Goal: Task Accomplishment & Management: Use online tool/utility

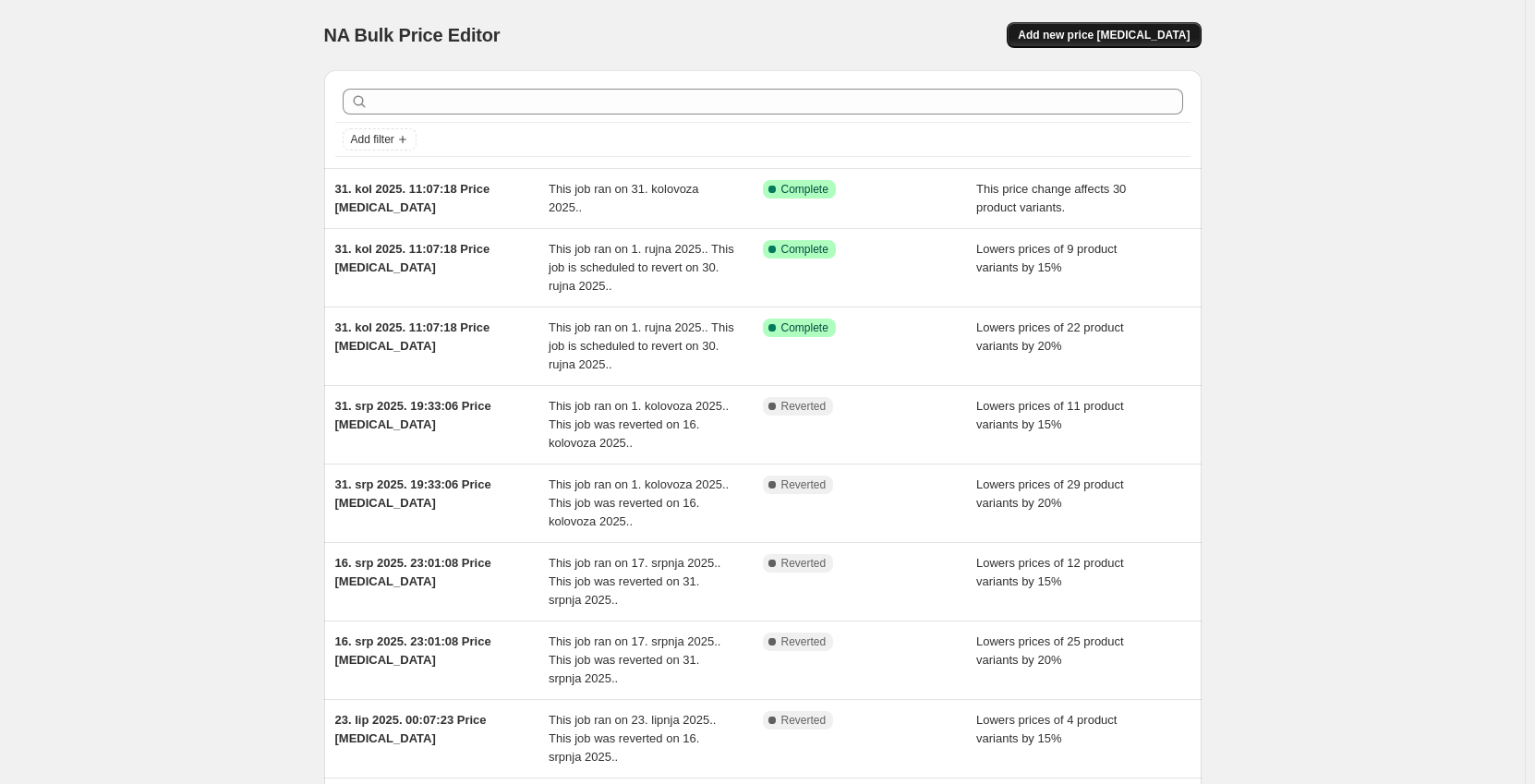
click at [1098, 40] on span "Add new price [MEDICAL_DATA]" at bounding box center [1103, 35] width 171 height 15
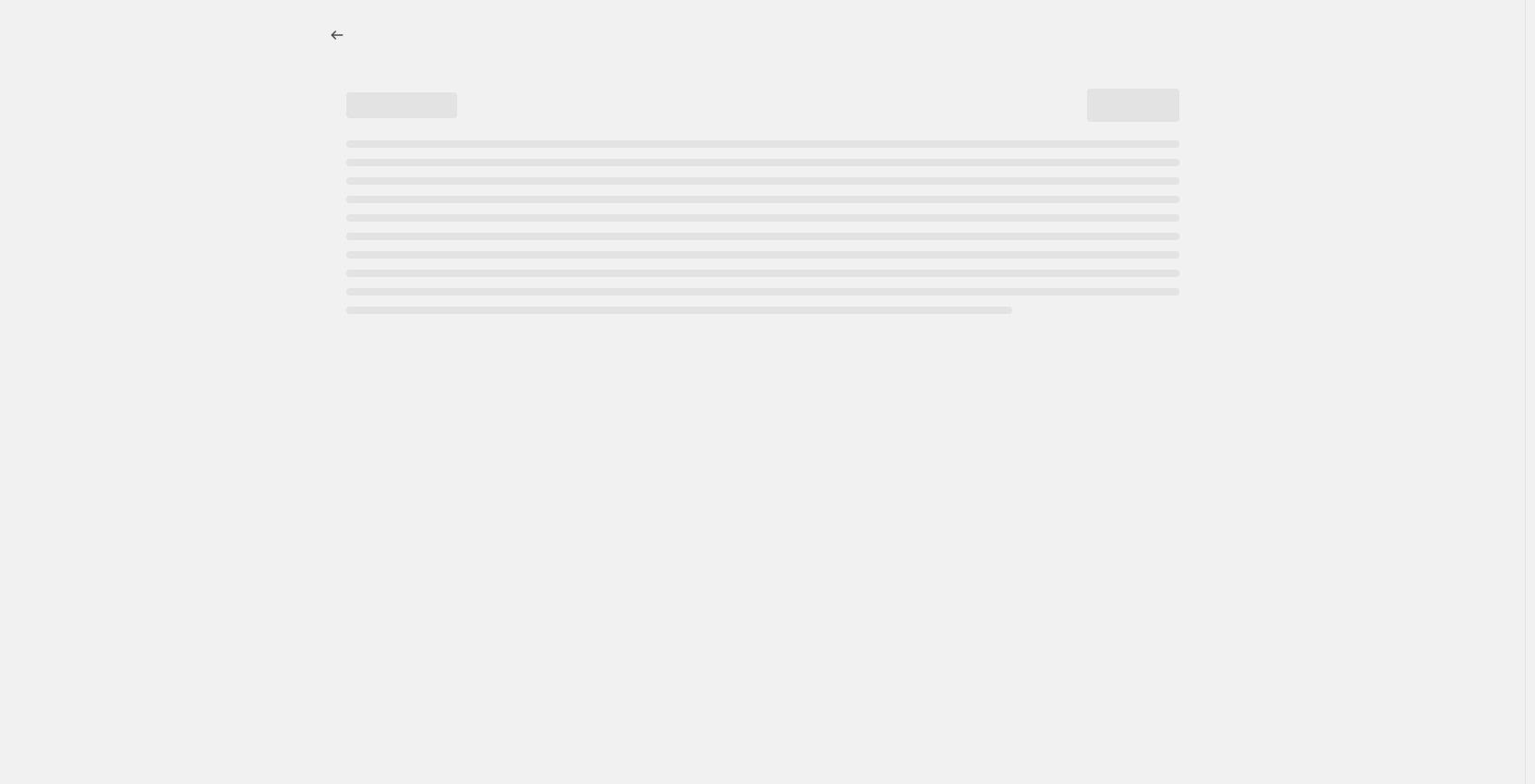
select select "percentage"
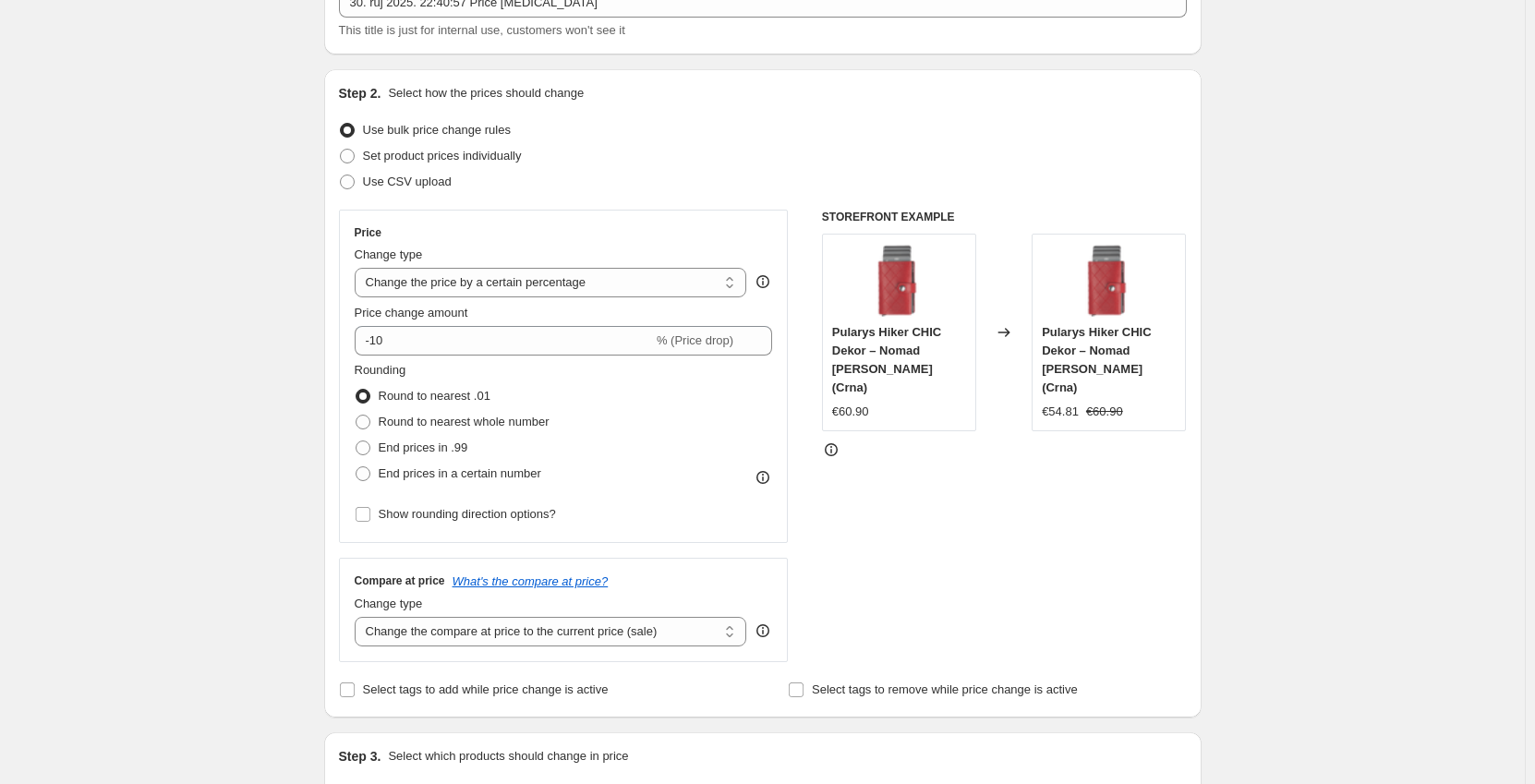
scroll to position [185, 0]
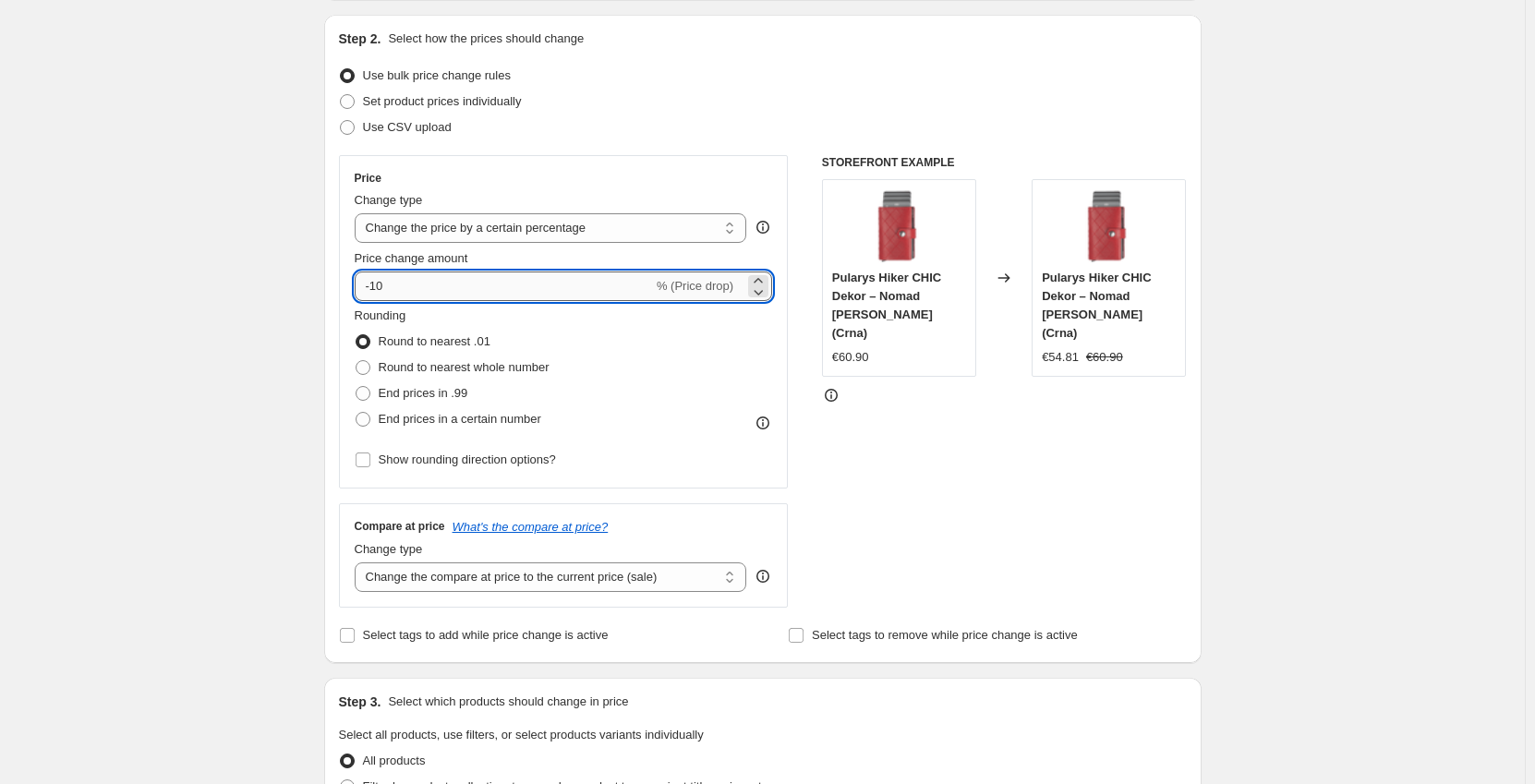
click at [423, 292] on input "-10" at bounding box center [503, 286] width 298 height 29
type input "-1"
type input "-20"
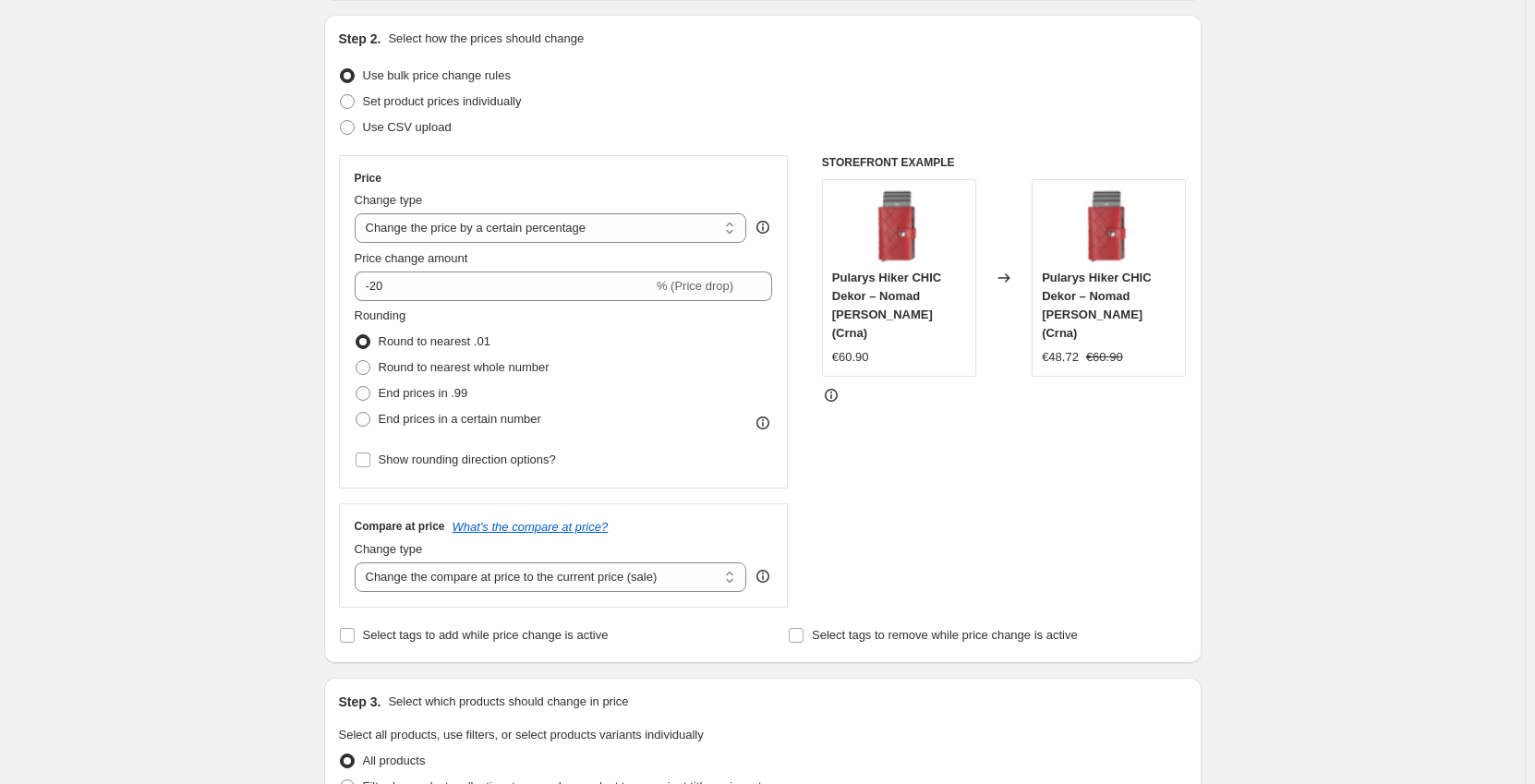
click at [1084, 507] on div "STOREFRONT EXAMPLE Pularys Hiker CHIC Dekor – Nomad [PERSON_NAME] (Crna) €60.90…" at bounding box center [1004, 382] width 365 height 453
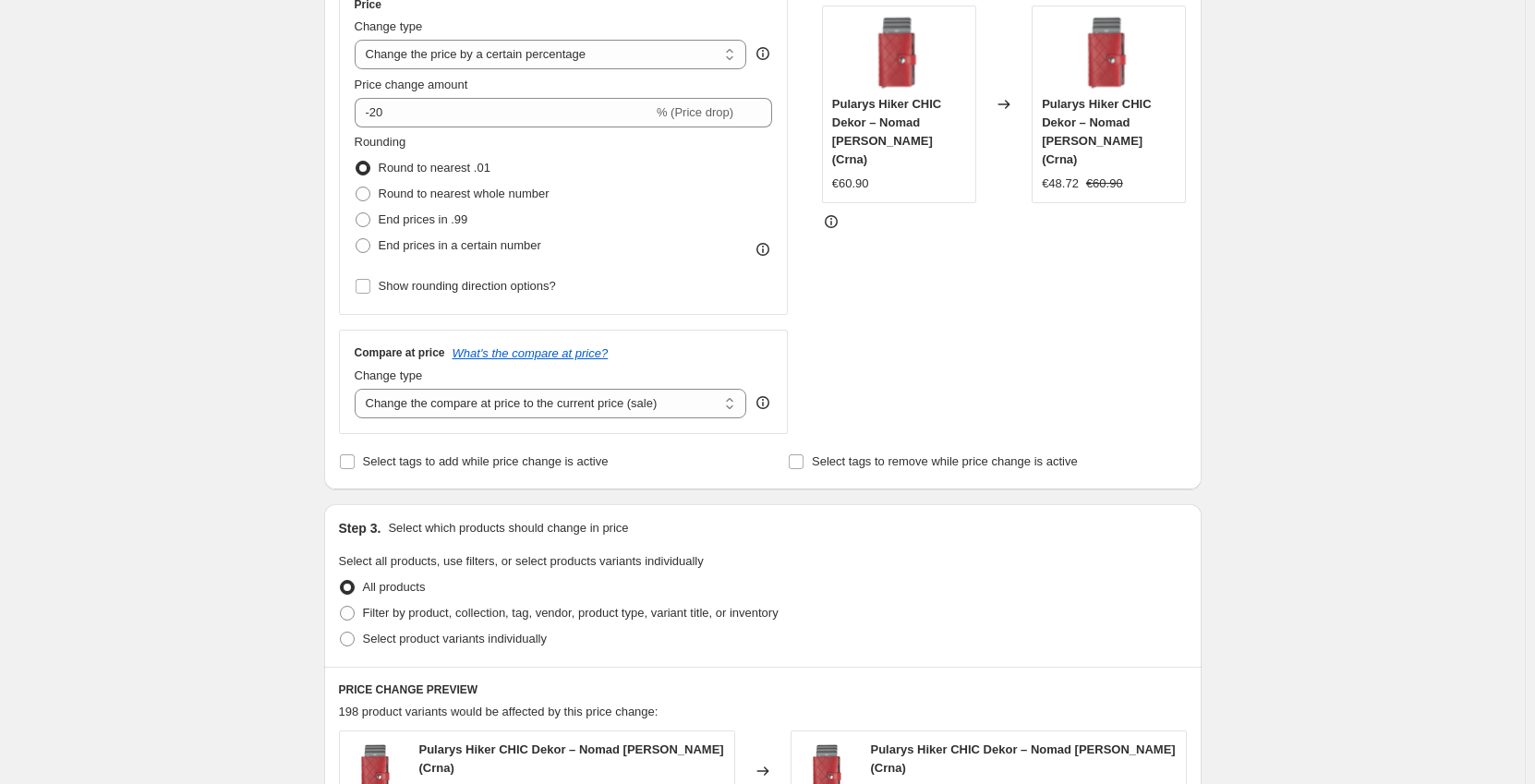
scroll to position [369, 0]
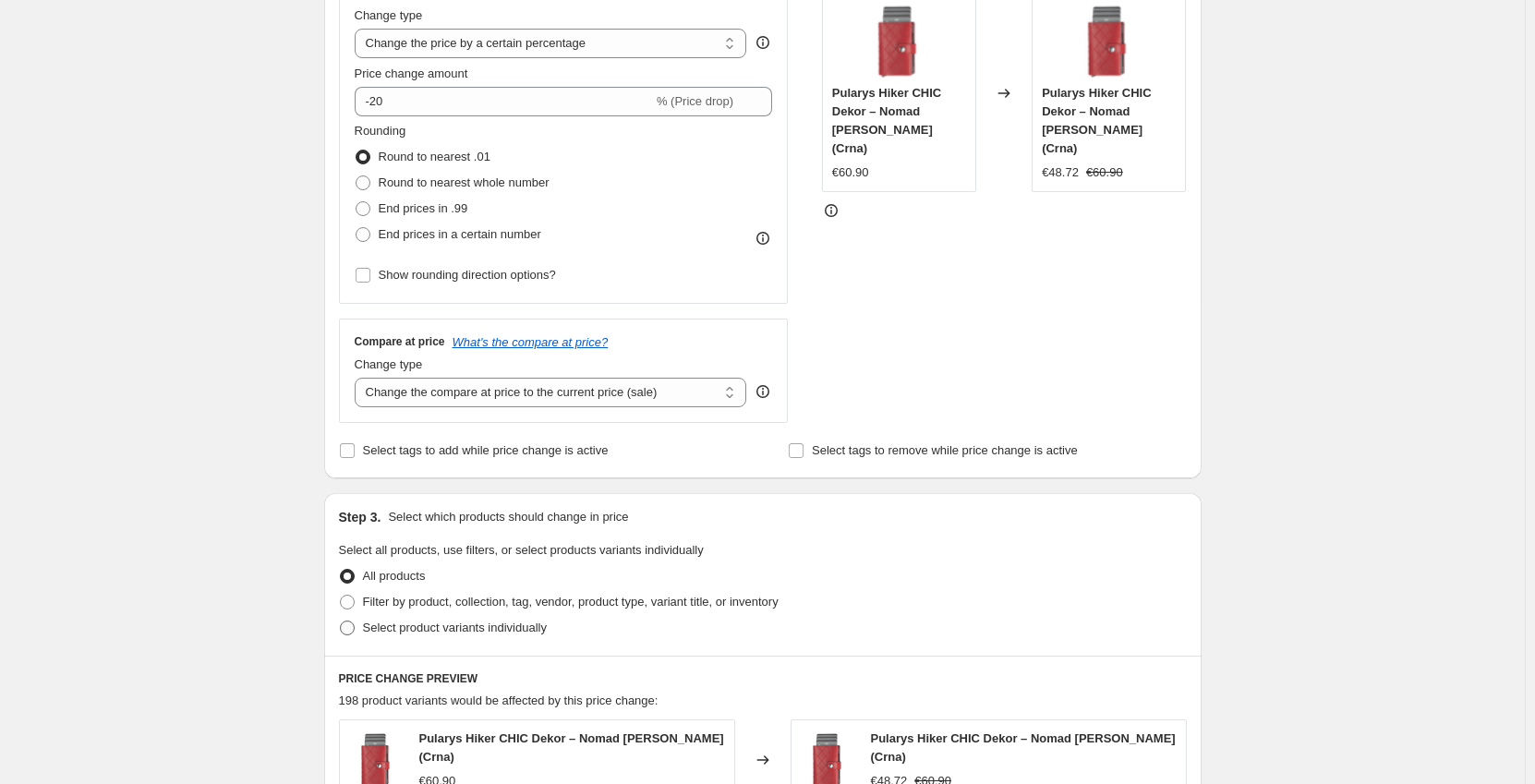
click at [433, 632] on span "Select product variants individually" at bounding box center [455, 627] width 184 height 14
click at [341, 621] on input "Select product variants individually" at bounding box center [340, 620] width 1 height 1
radio input "true"
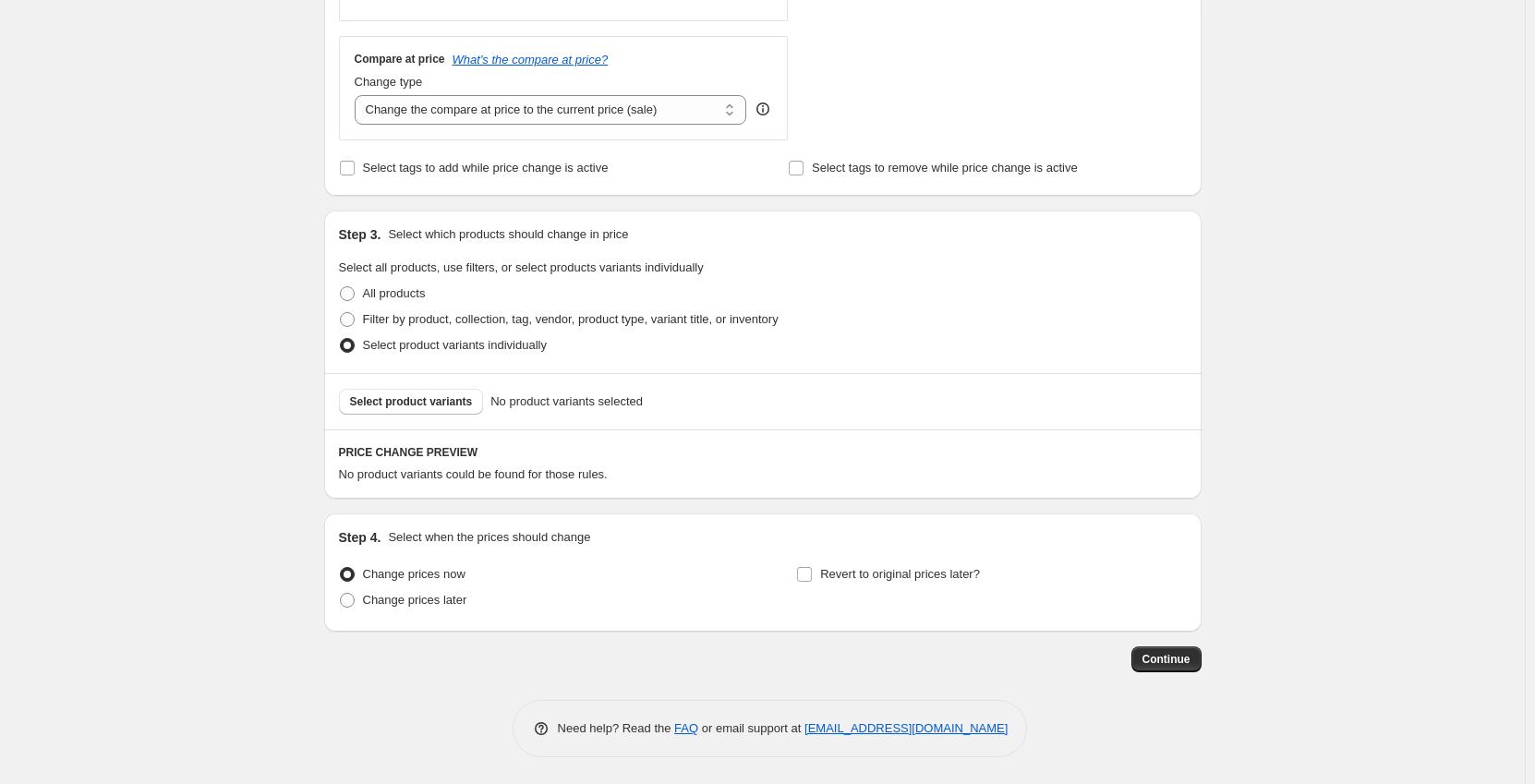
scroll to position [653, 0]
click at [390, 402] on span "Select product variants" at bounding box center [412, 401] width 123 height 15
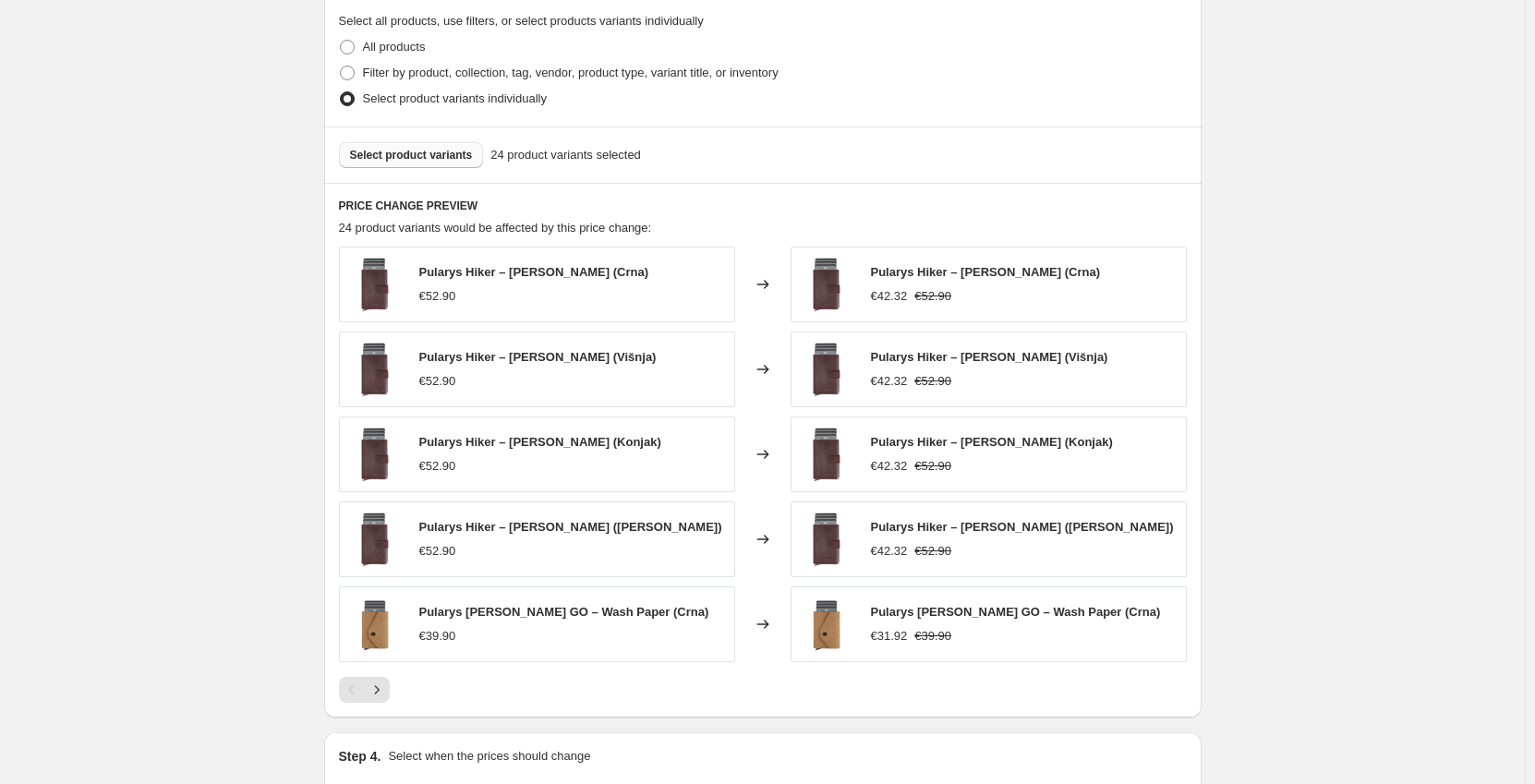
scroll to position [931, 0]
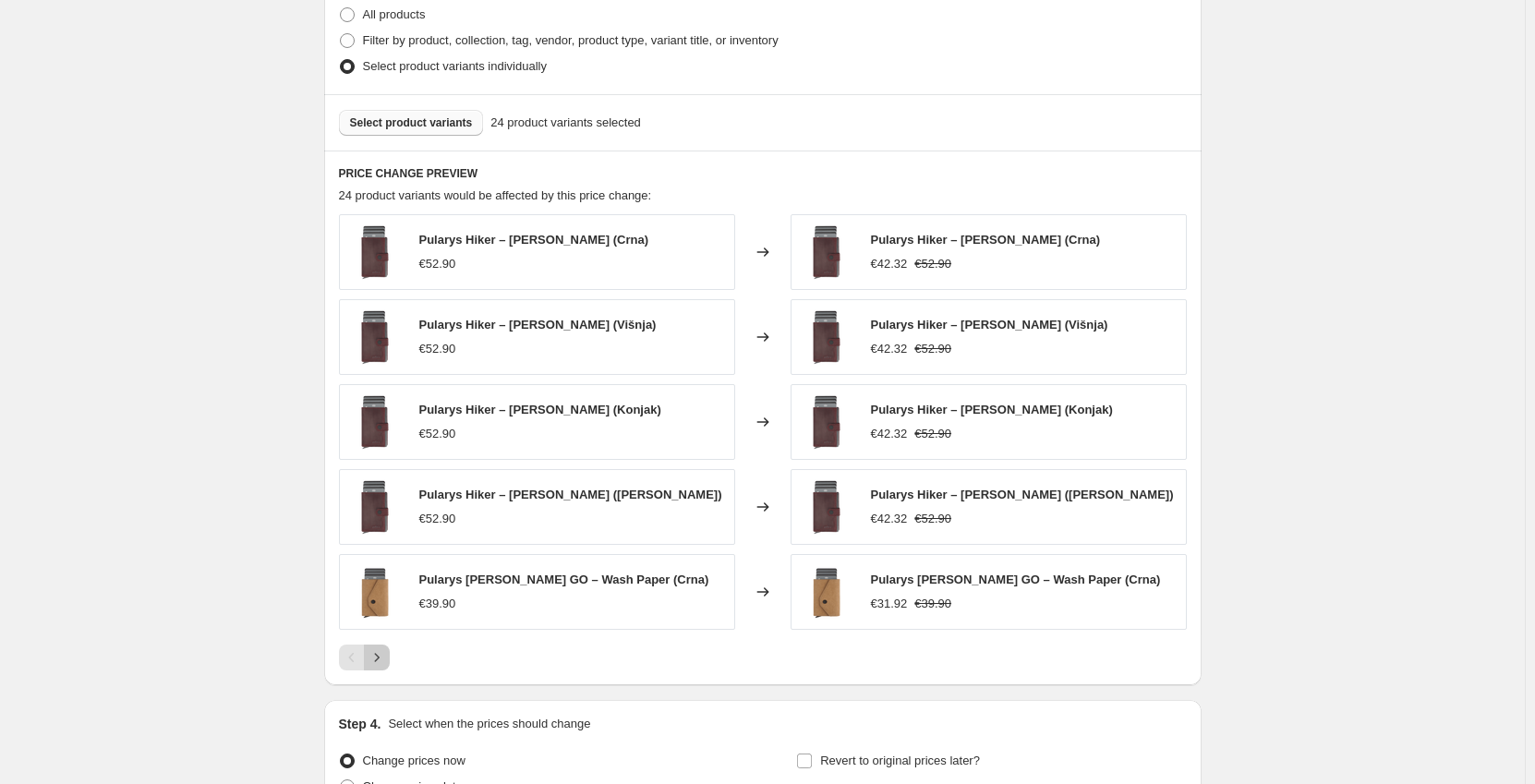
click at [384, 661] on icon "Next" at bounding box center [377, 658] width 19 height 19
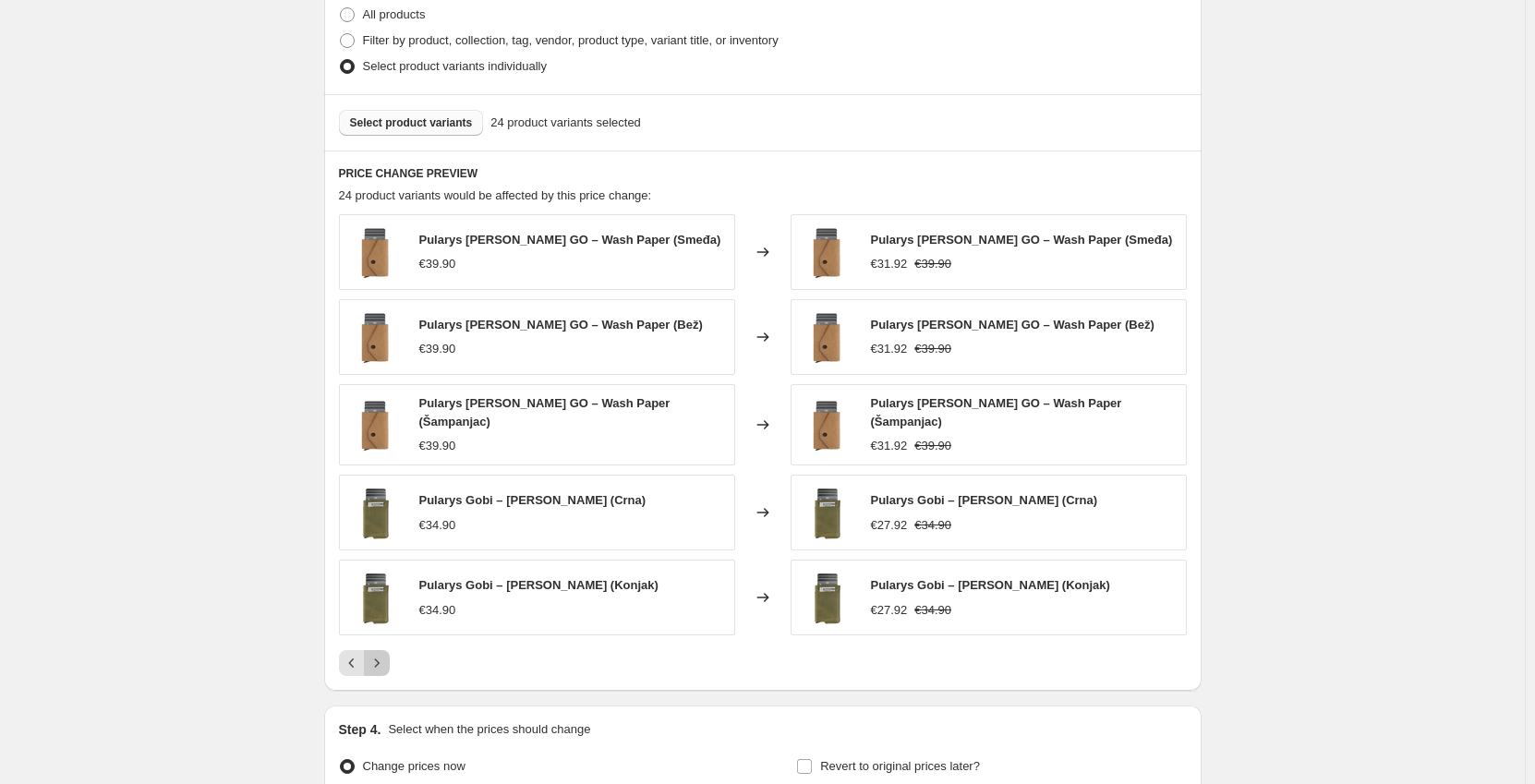
click at [384, 661] on icon "Next" at bounding box center [377, 663] width 19 height 19
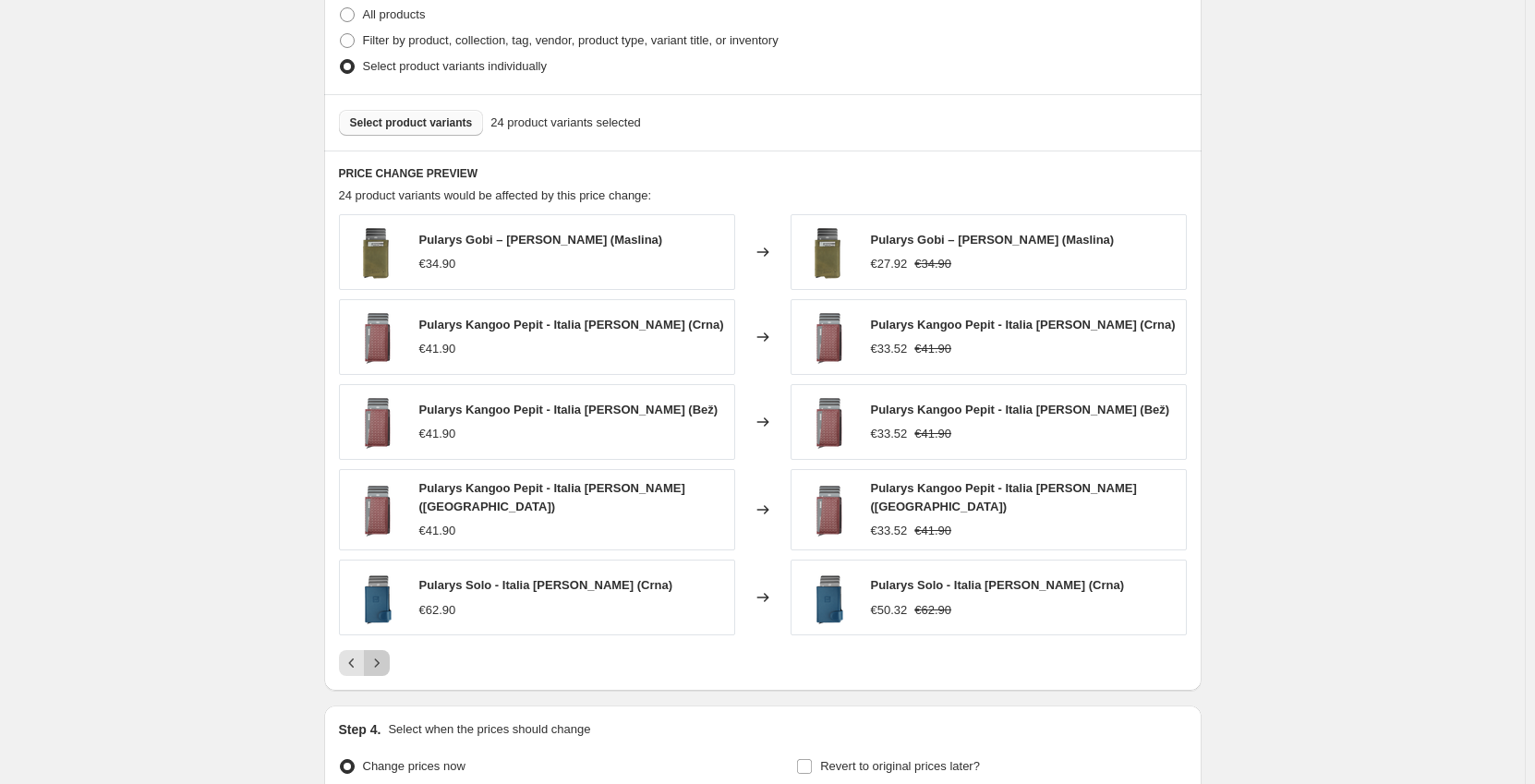
click at [384, 661] on icon "Next" at bounding box center [377, 663] width 19 height 19
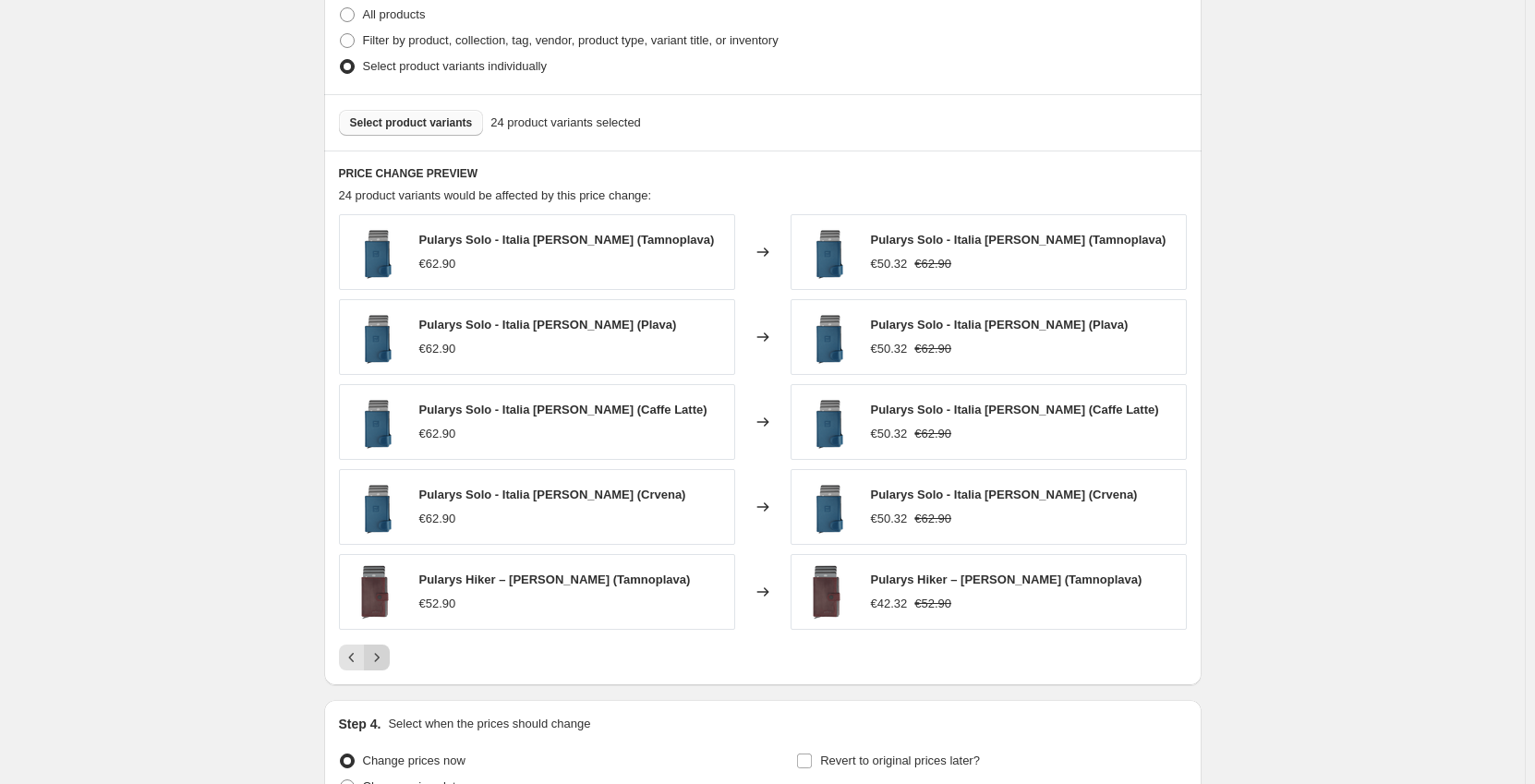
click at [390, 657] on button "Next" at bounding box center [376, 657] width 26 height 26
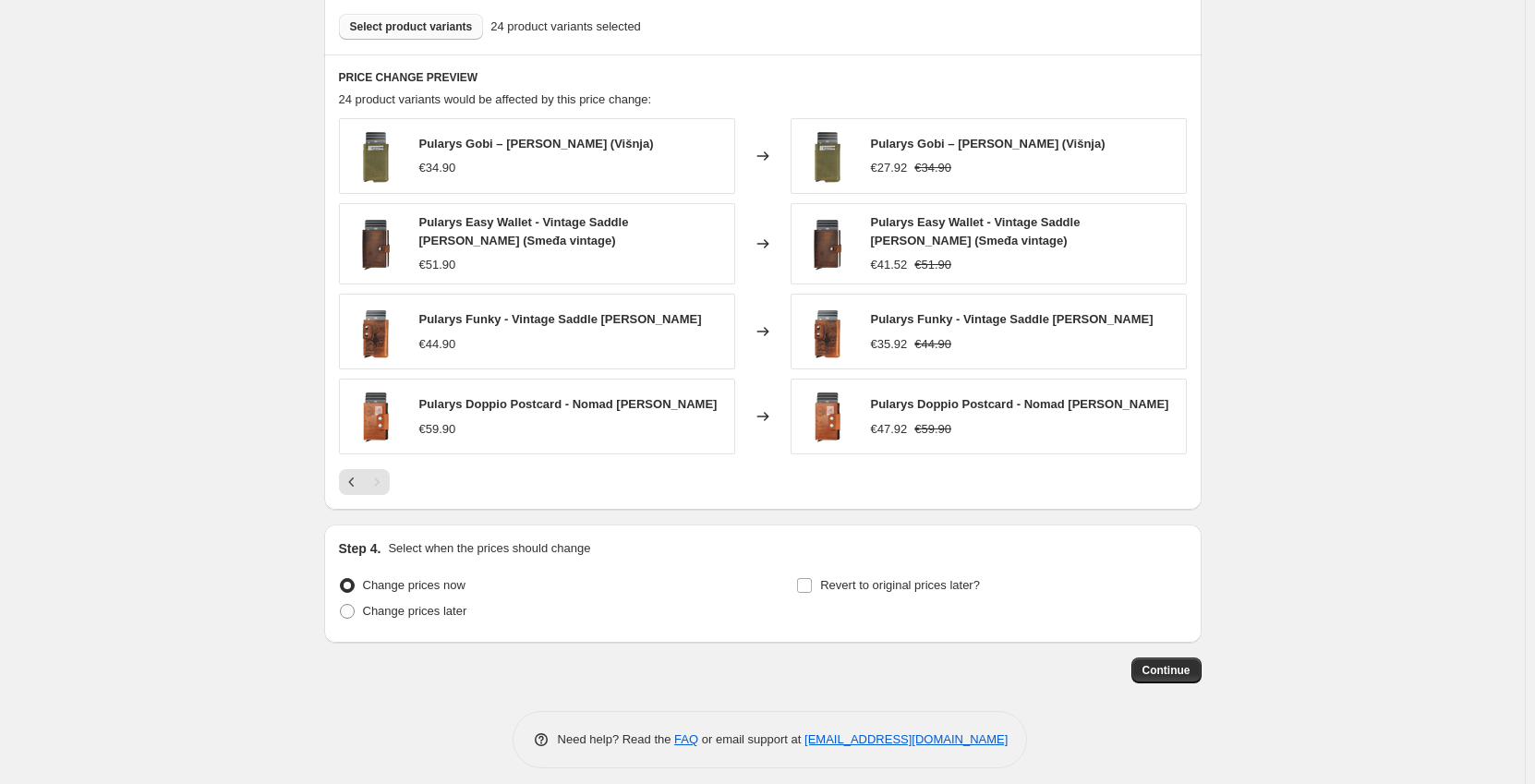
scroll to position [1040, 0]
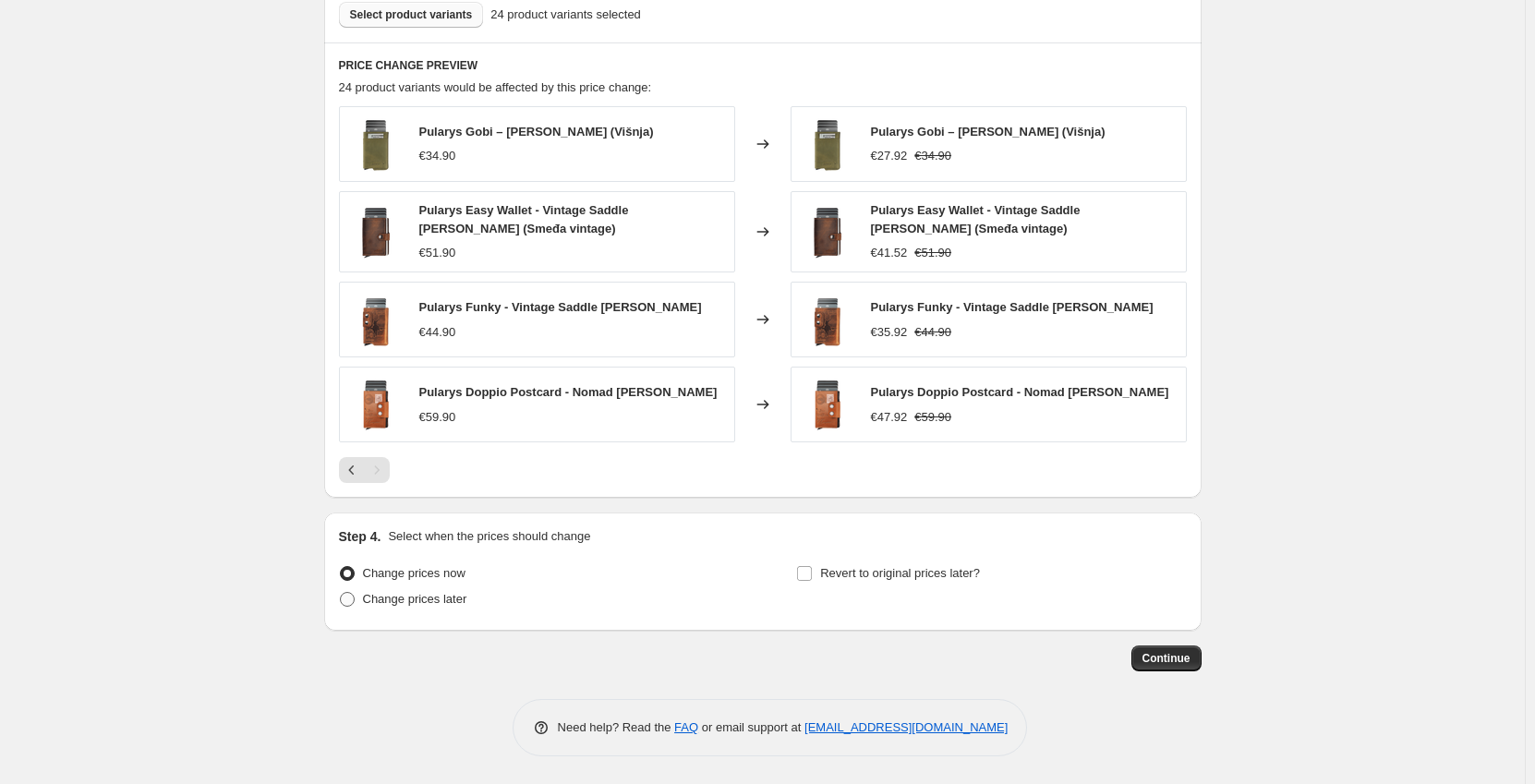
click at [425, 598] on span "Change prices later" at bounding box center [415, 598] width 104 height 14
click at [341, 593] on input "Change prices later" at bounding box center [340, 592] width 1 height 1
radio input "true"
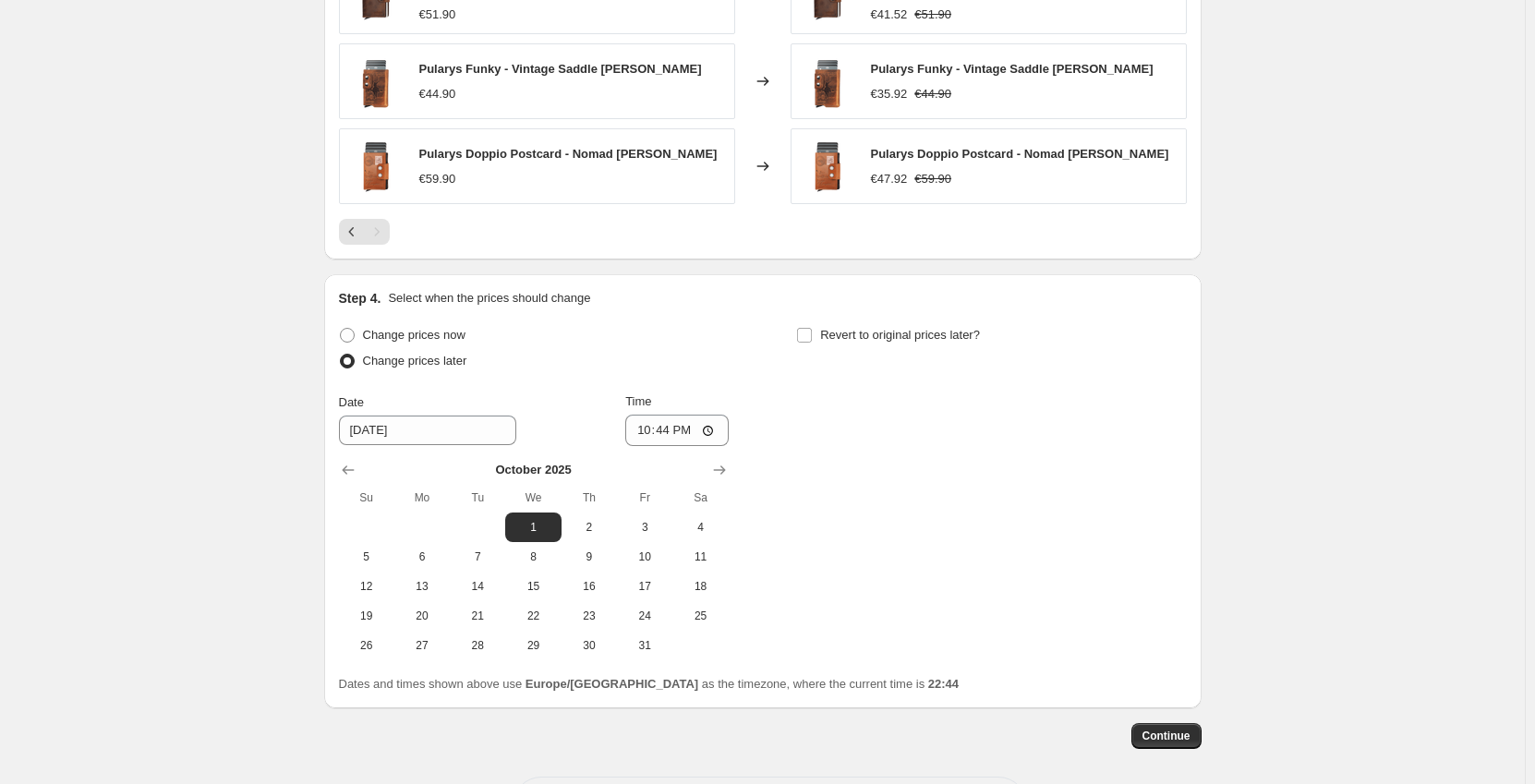
scroll to position [1317, 0]
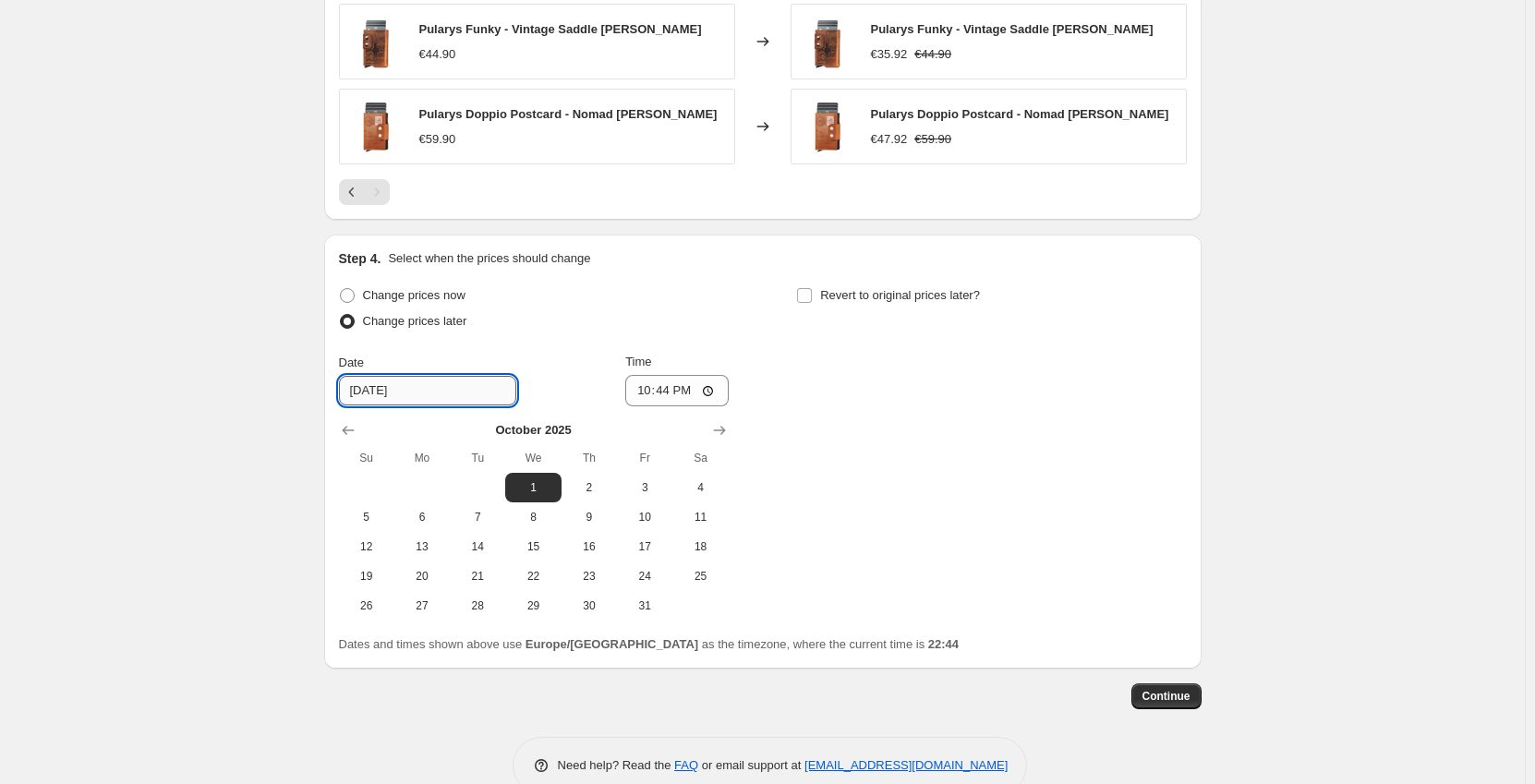
click at [402, 396] on input "10/1/2025" at bounding box center [427, 390] width 177 height 29
click at [437, 391] on input "10/1/2025" at bounding box center [427, 390] width 177 height 29
click at [344, 429] on icon "Show previous month, September 2025" at bounding box center [348, 431] width 19 height 19
click at [725, 432] on icon "Show next month, October 2025" at bounding box center [719, 432] width 12 height 9
click at [533, 487] on span "1" at bounding box center [532, 488] width 41 height 15
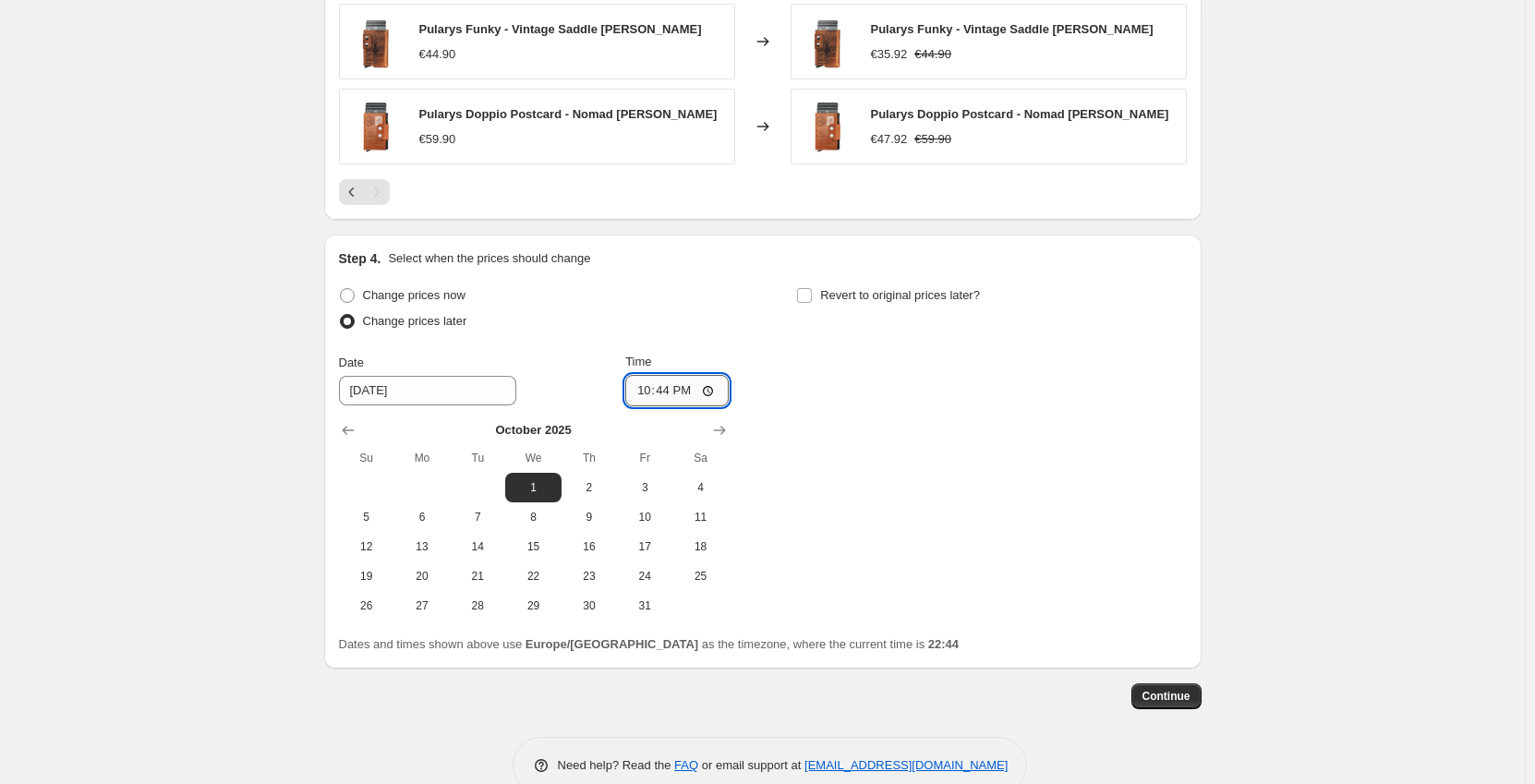
click at [678, 392] on input "22:44" at bounding box center [676, 390] width 103 height 31
type input "00:01"
click at [807, 294] on input "Revert to original prices later?" at bounding box center [805, 295] width 15 height 15
checkbox input "true"
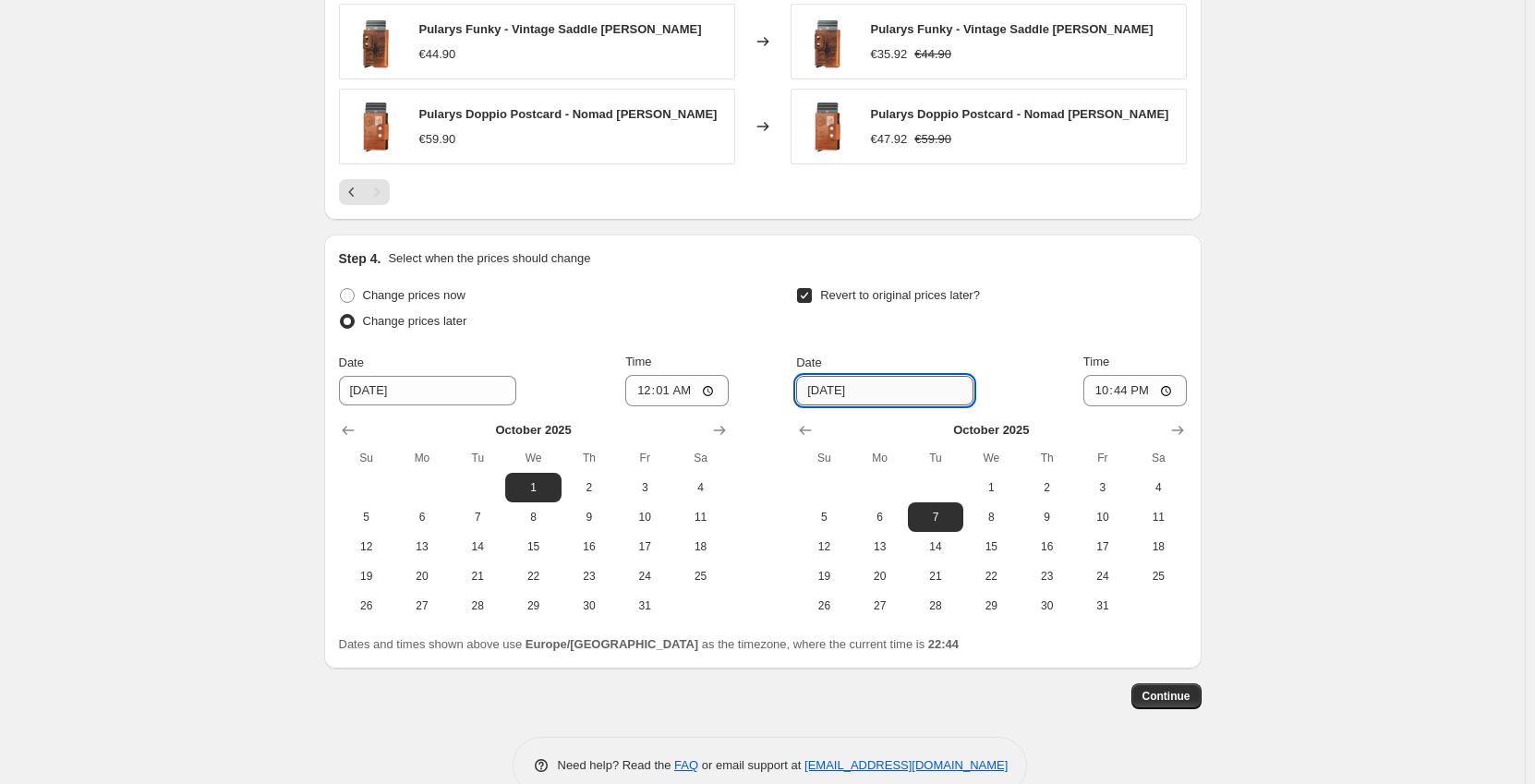
click at [825, 390] on input "10/7/2025" at bounding box center [884, 390] width 177 height 29
click at [1111, 606] on span "31" at bounding box center [1102, 606] width 41 height 15
type input "10/31/2025"
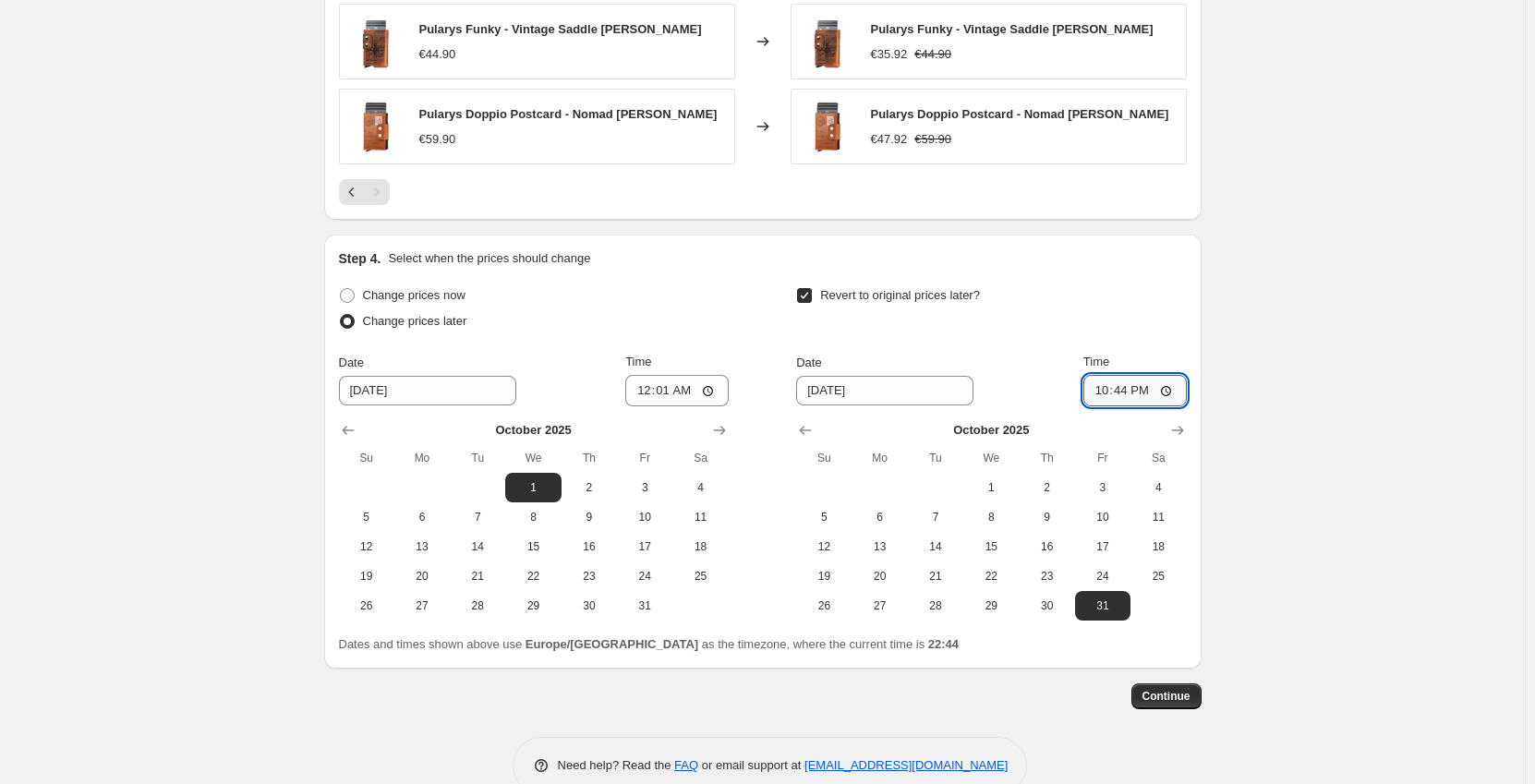
click at [1132, 393] on input "22:44" at bounding box center [1134, 390] width 103 height 31
type input "23:59"
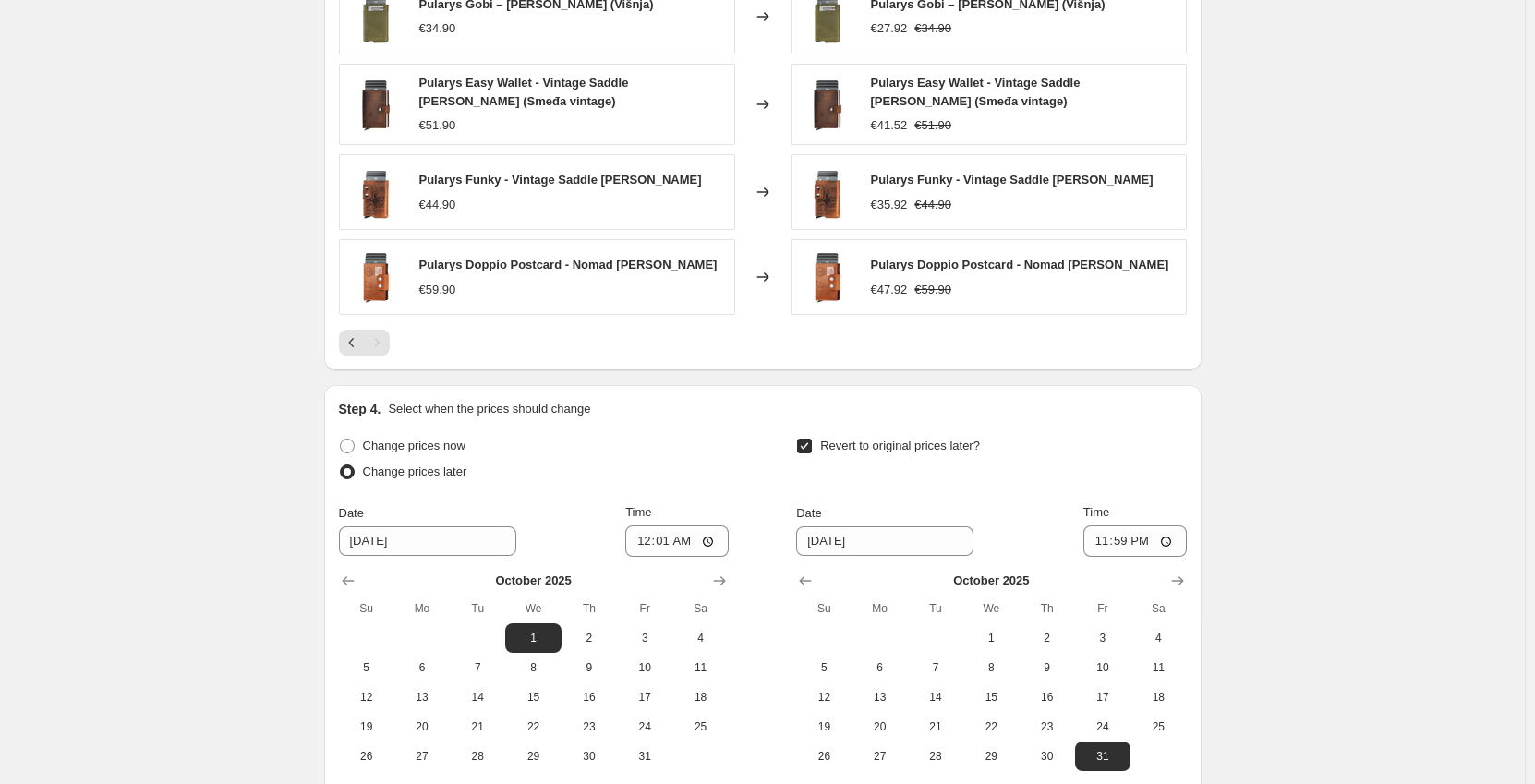
scroll to position [1356, 0]
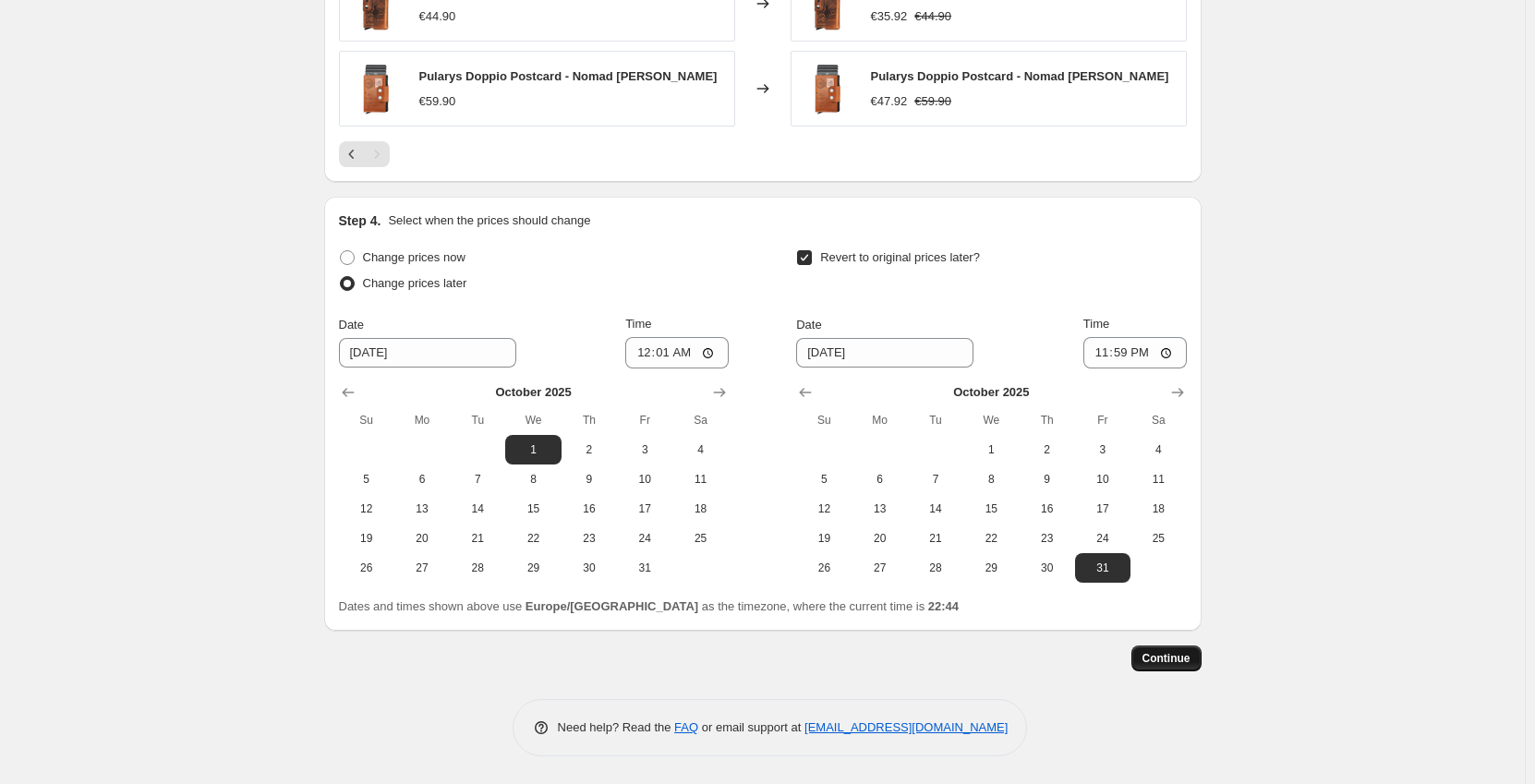
click at [1182, 656] on span "Continue" at bounding box center [1166, 659] width 48 height 15
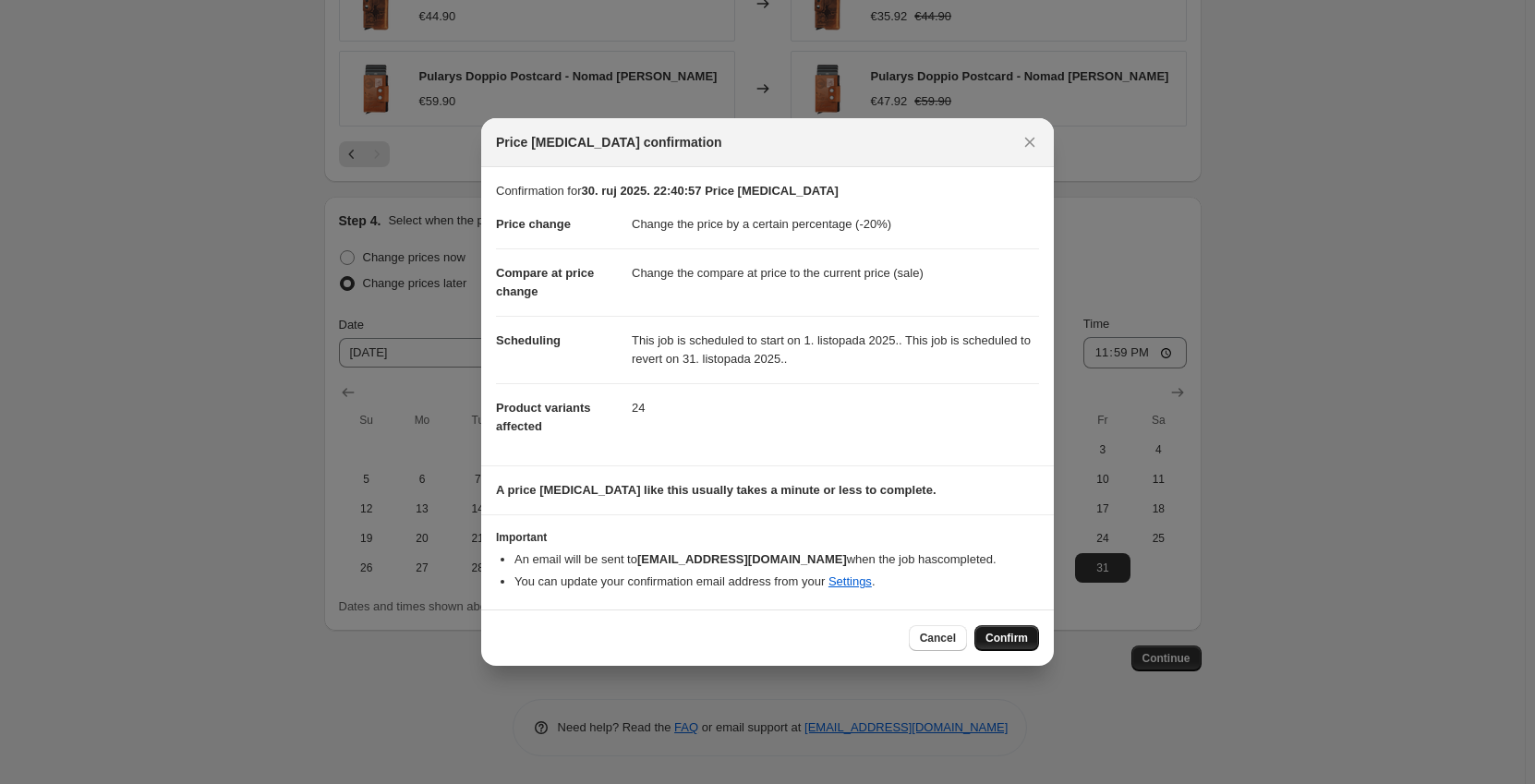
click at [1019, 632] on span "Confirm" at bounding box center [1007, 638] width 43 height 15
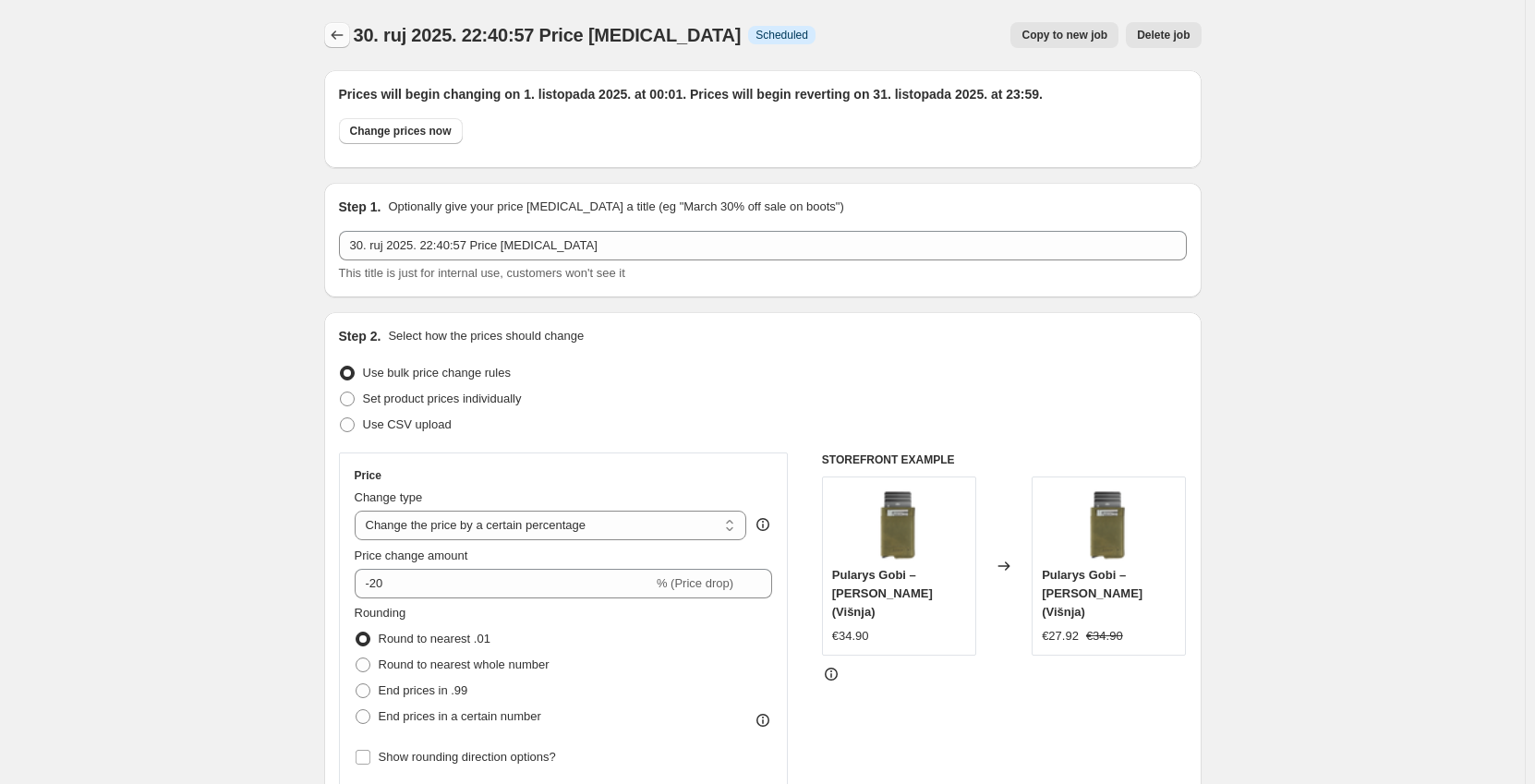
click at [333, 41] on icon "Price change jobs" at bounding box center [337, 35] width 19 height 19
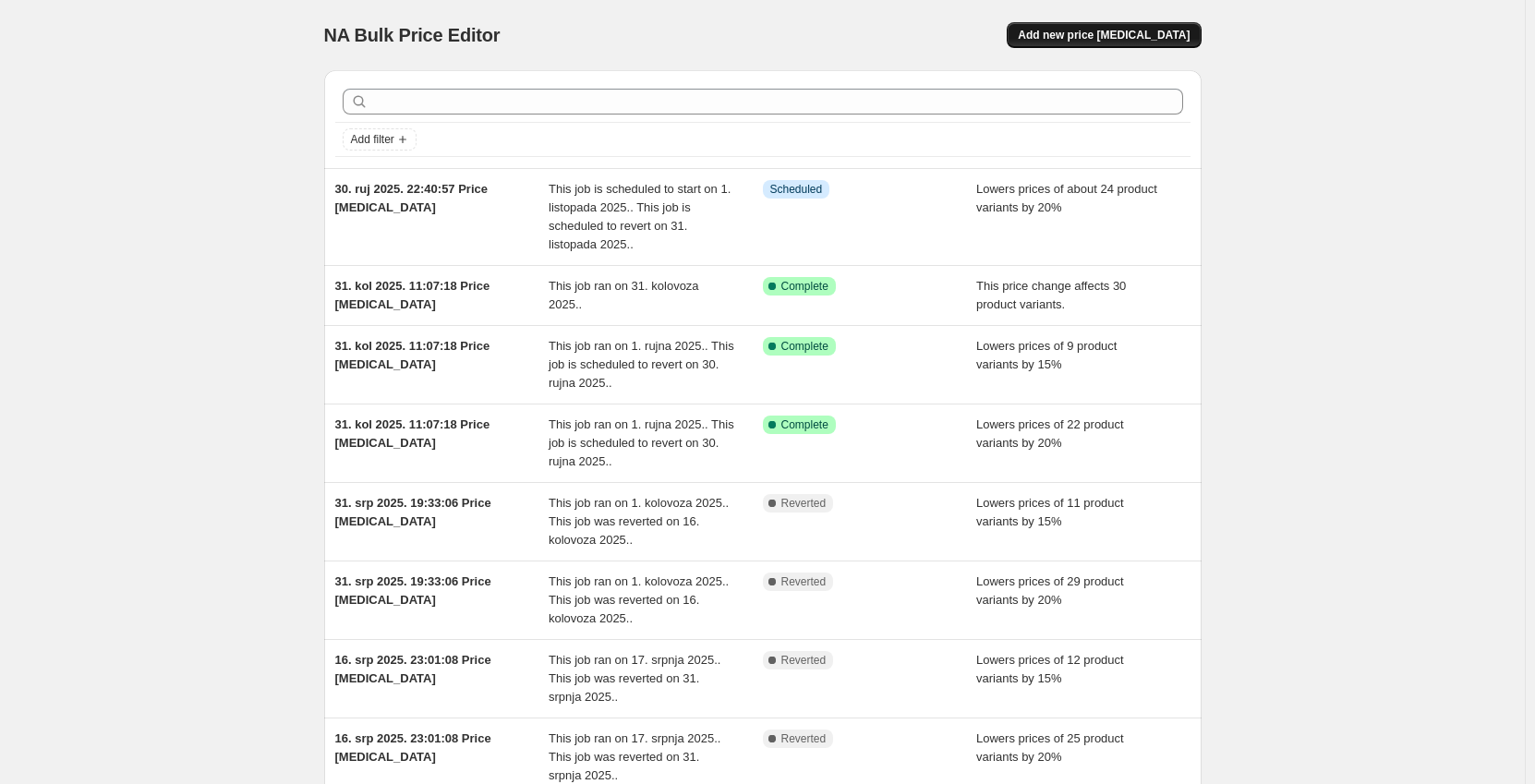
click at [1100, 38] on span "Add new price [MEDICAL_DATA]" at bounding box center [1103, 35] width 171 height 15
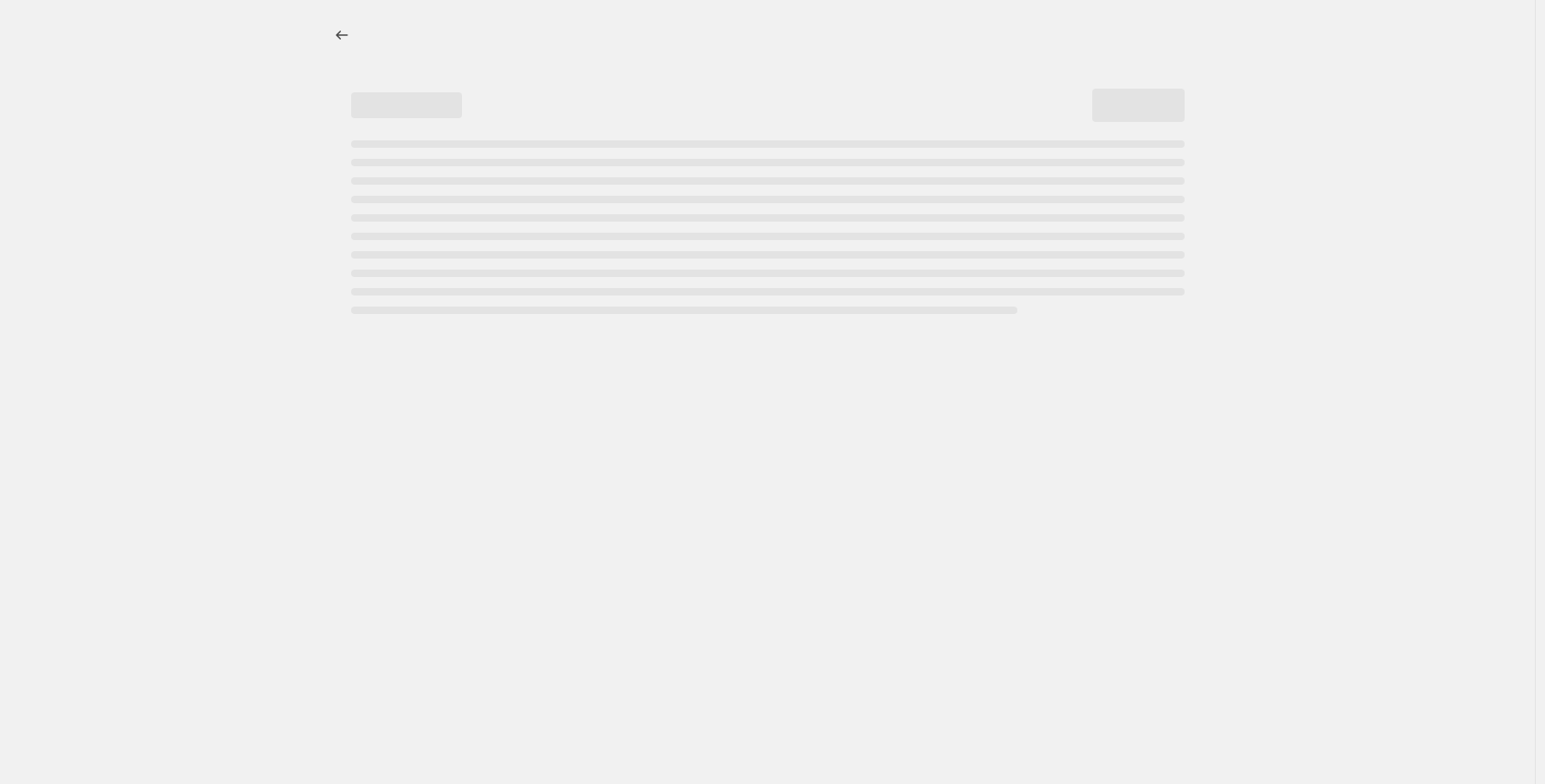
select select "percentage"
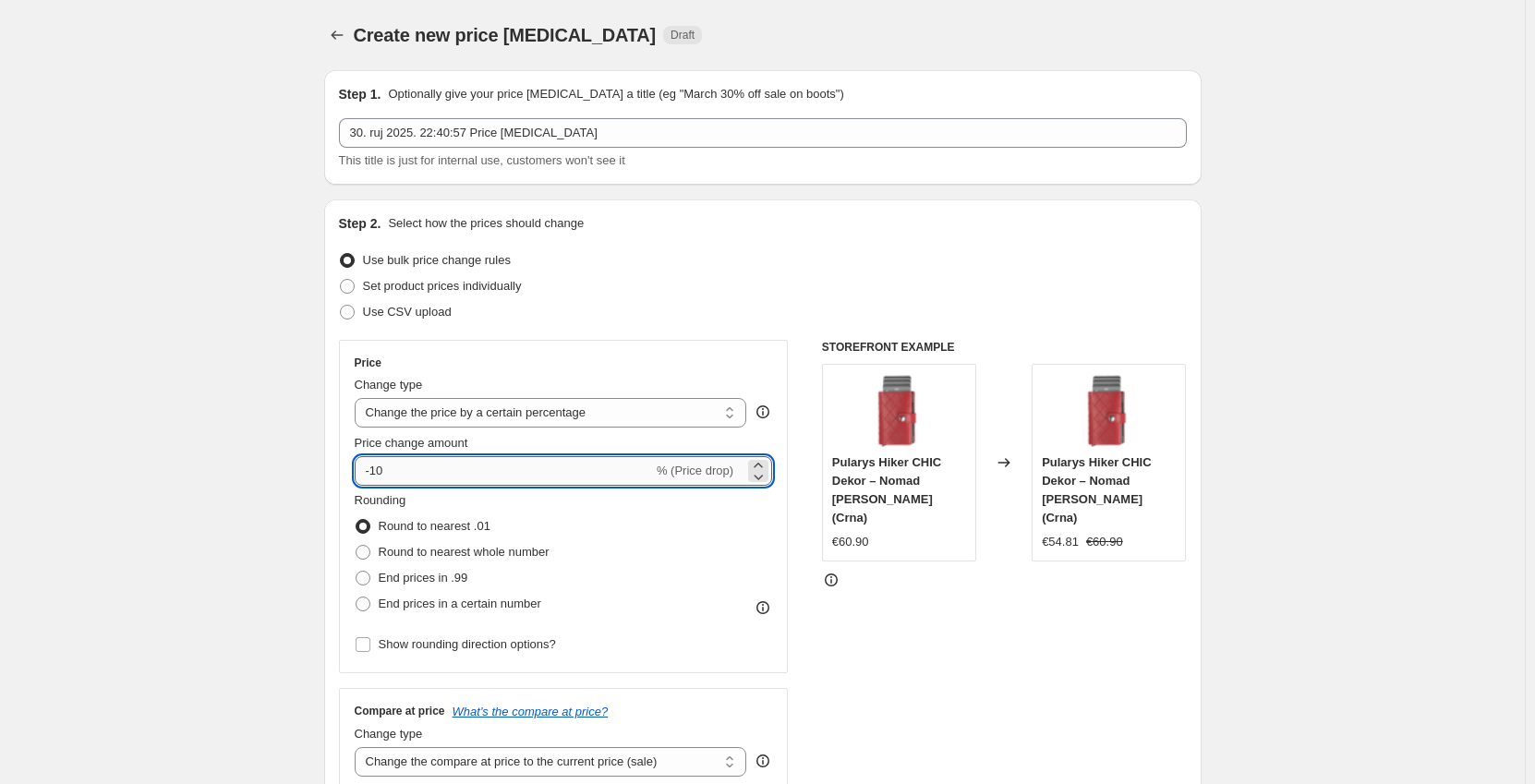
click at [437, 475] on input "-10" at bounding box center [503, 471] width 298 height 29
type input "-15"
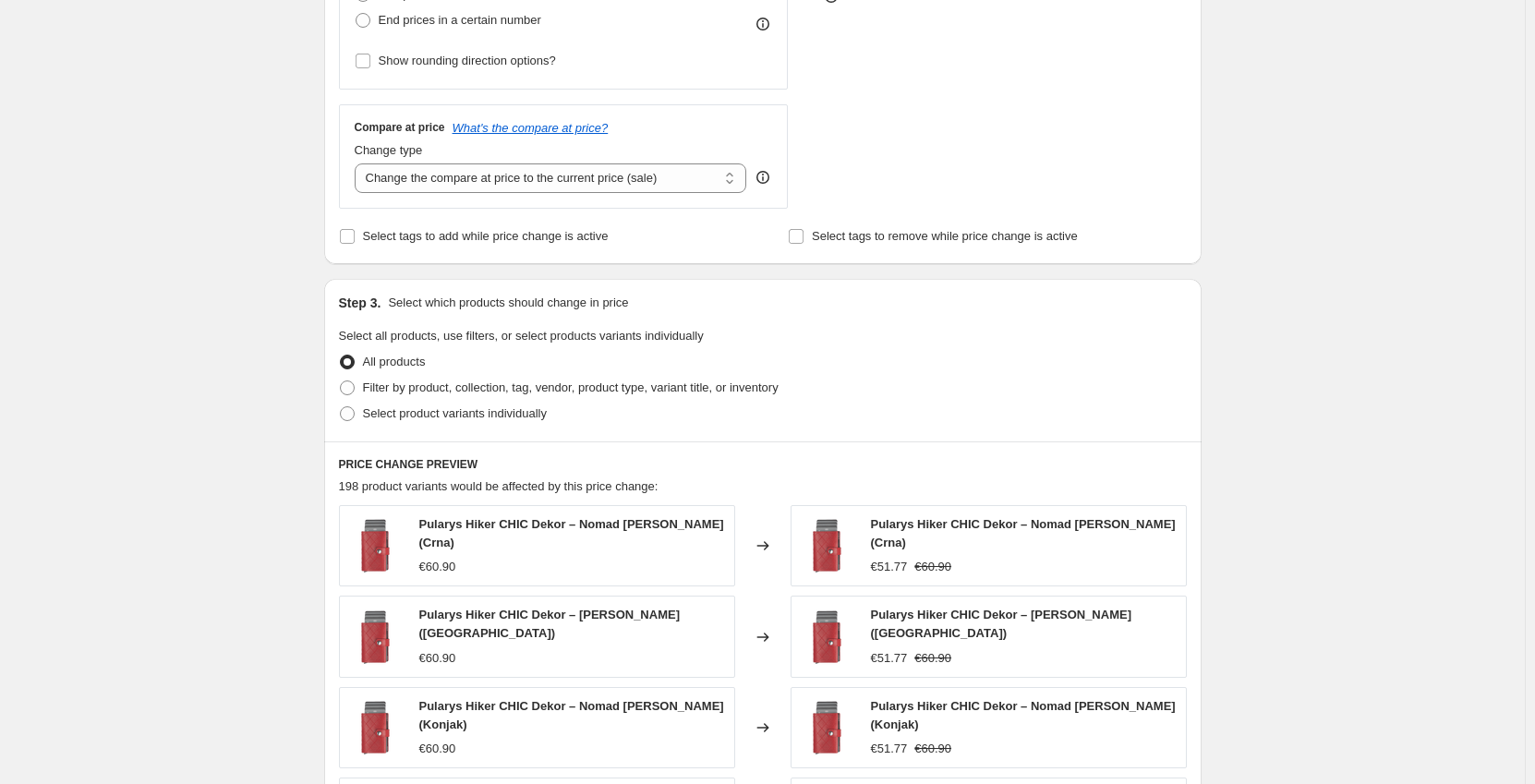
scroll to position [647, 0]
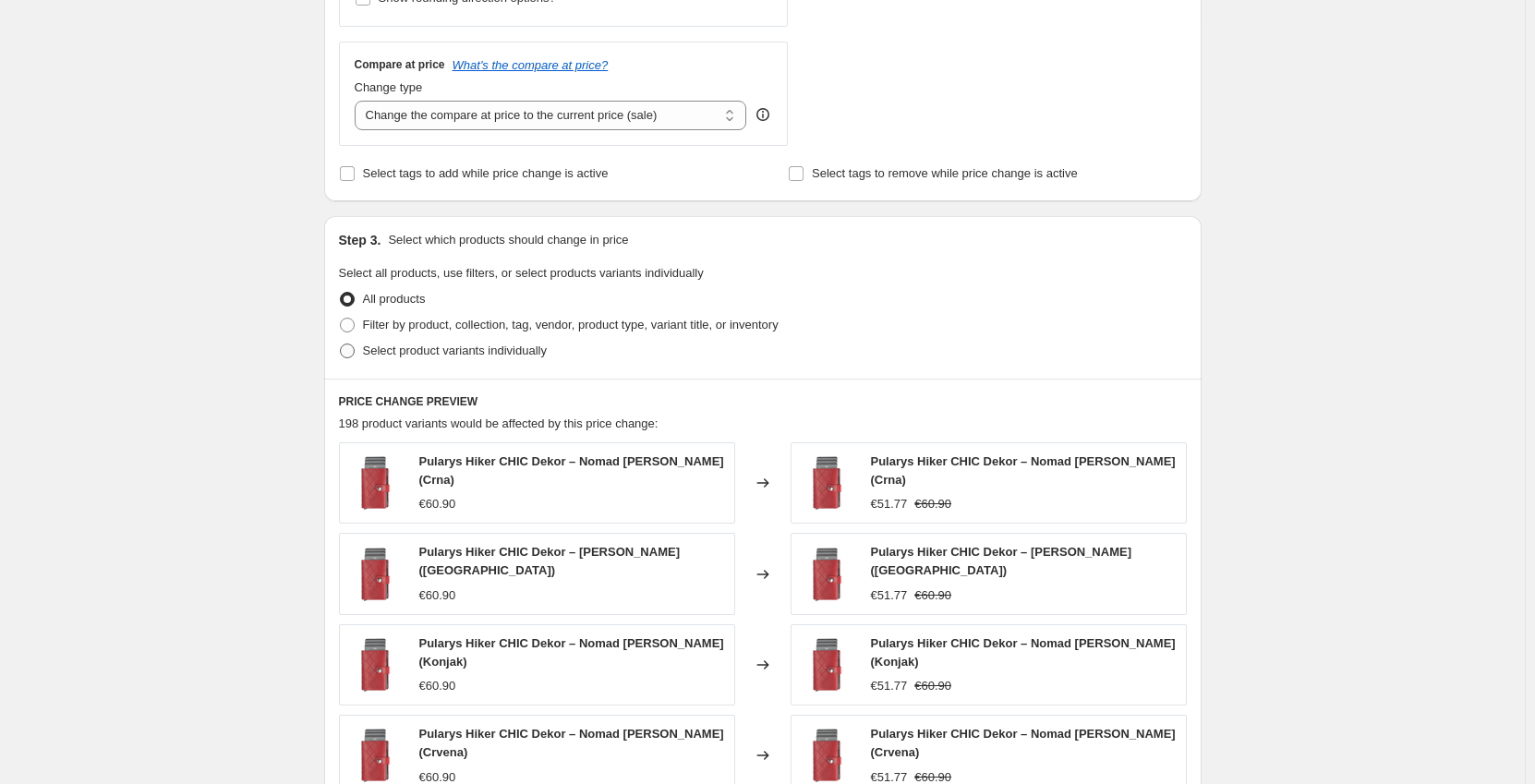
click at [398, 353] on span "Select product variants individually" at bounding box center [455, 350] width 184 height 14
click at [341, 345] on input "Select product variants individually" at bounding box center [340, 344] width 1 height 1
radio input "true"
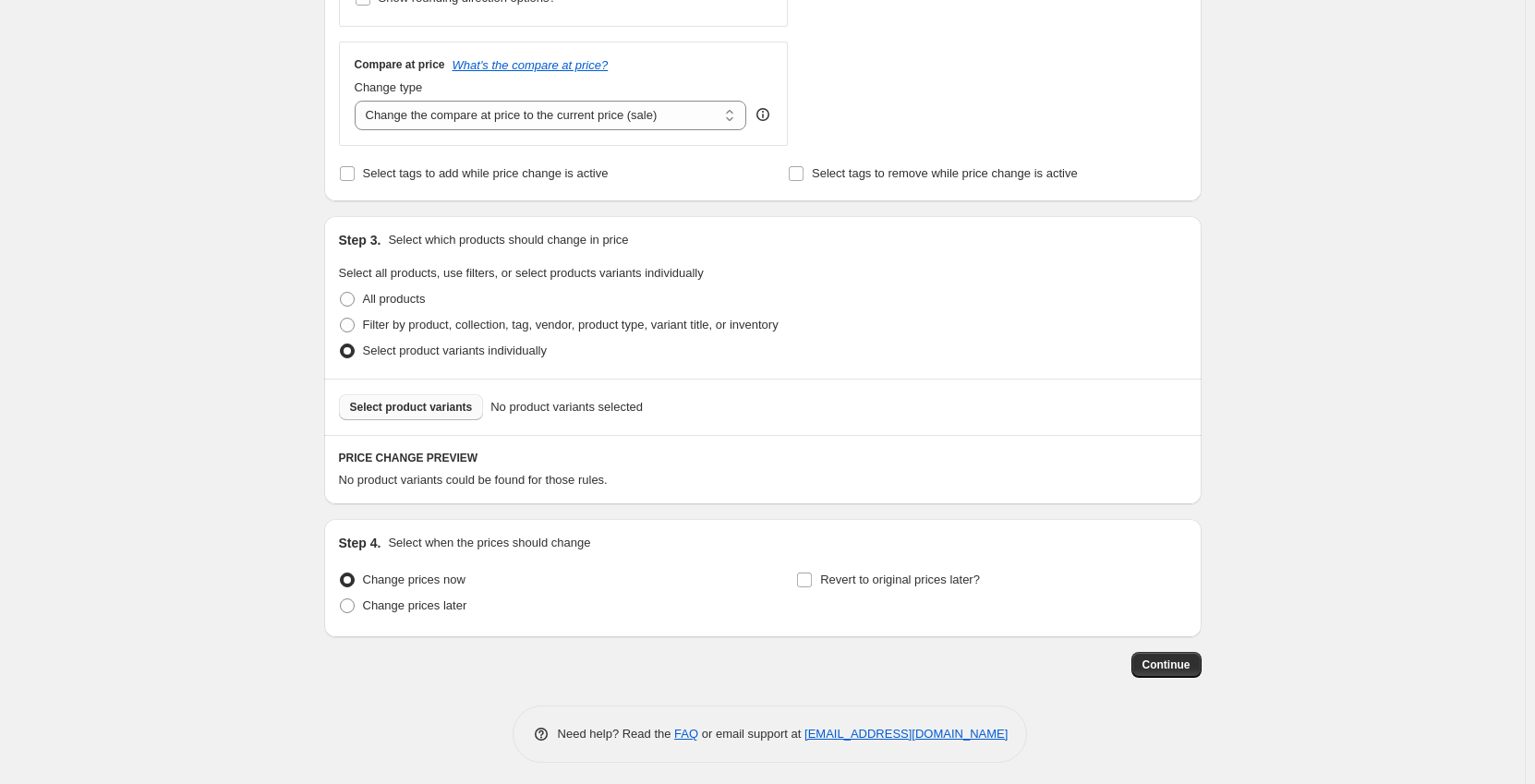
click at [431, 412] on span "Select product variants" at bounding box center [412, 407] width 123 height 15
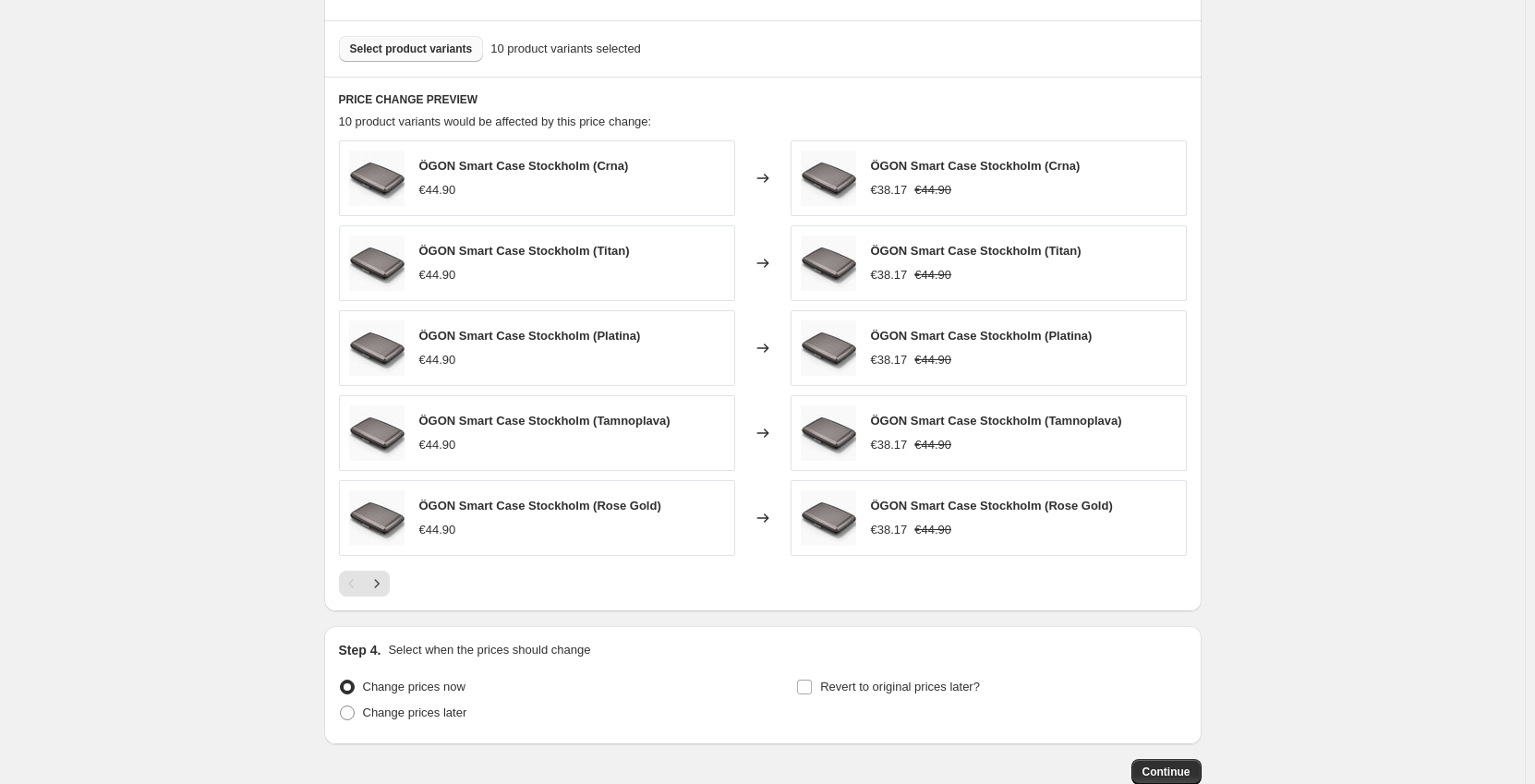
scroll to position [1016, 0]
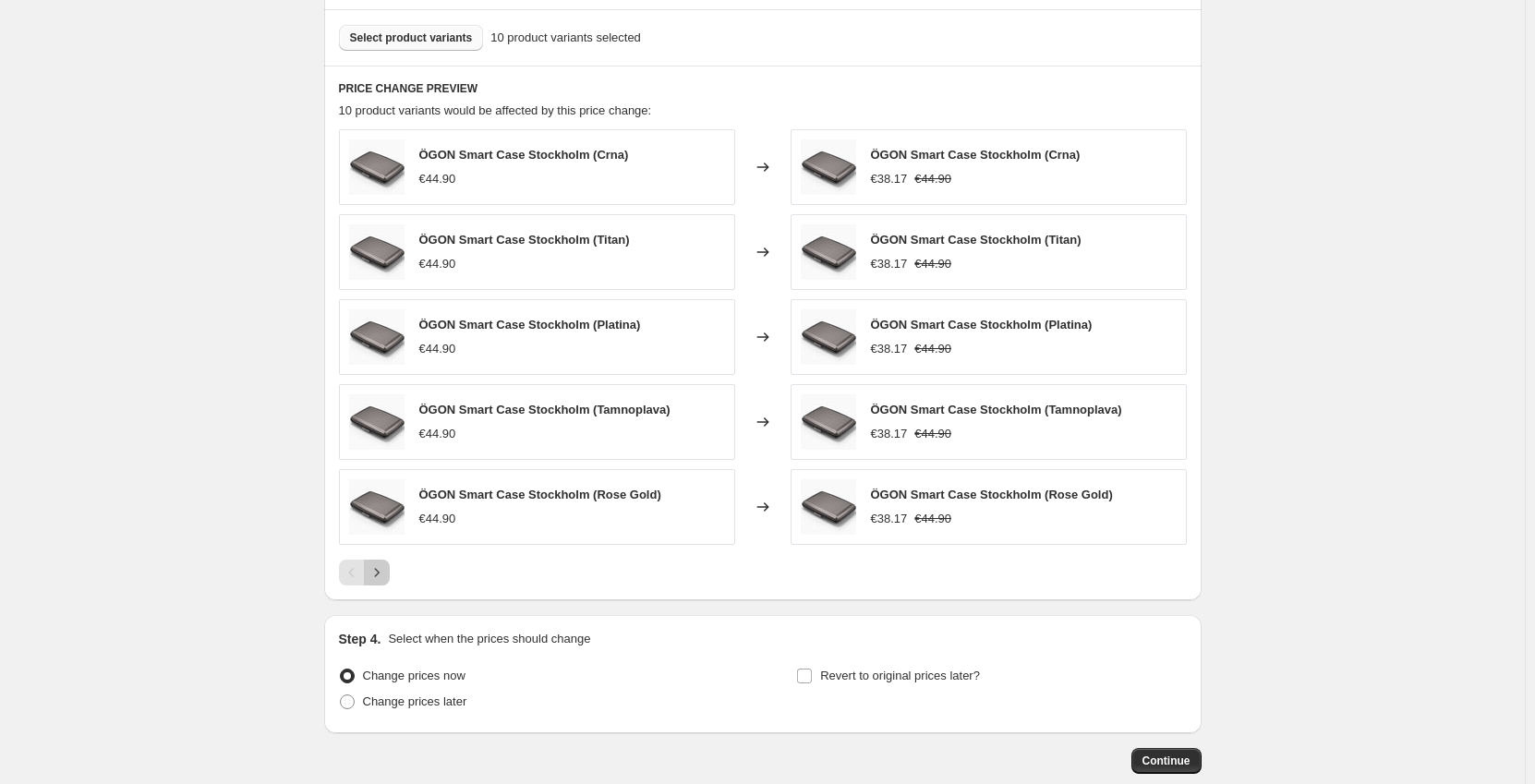
click at [384, 578] on icon "Next" at bounding box center [377, 573] width 19 height 19
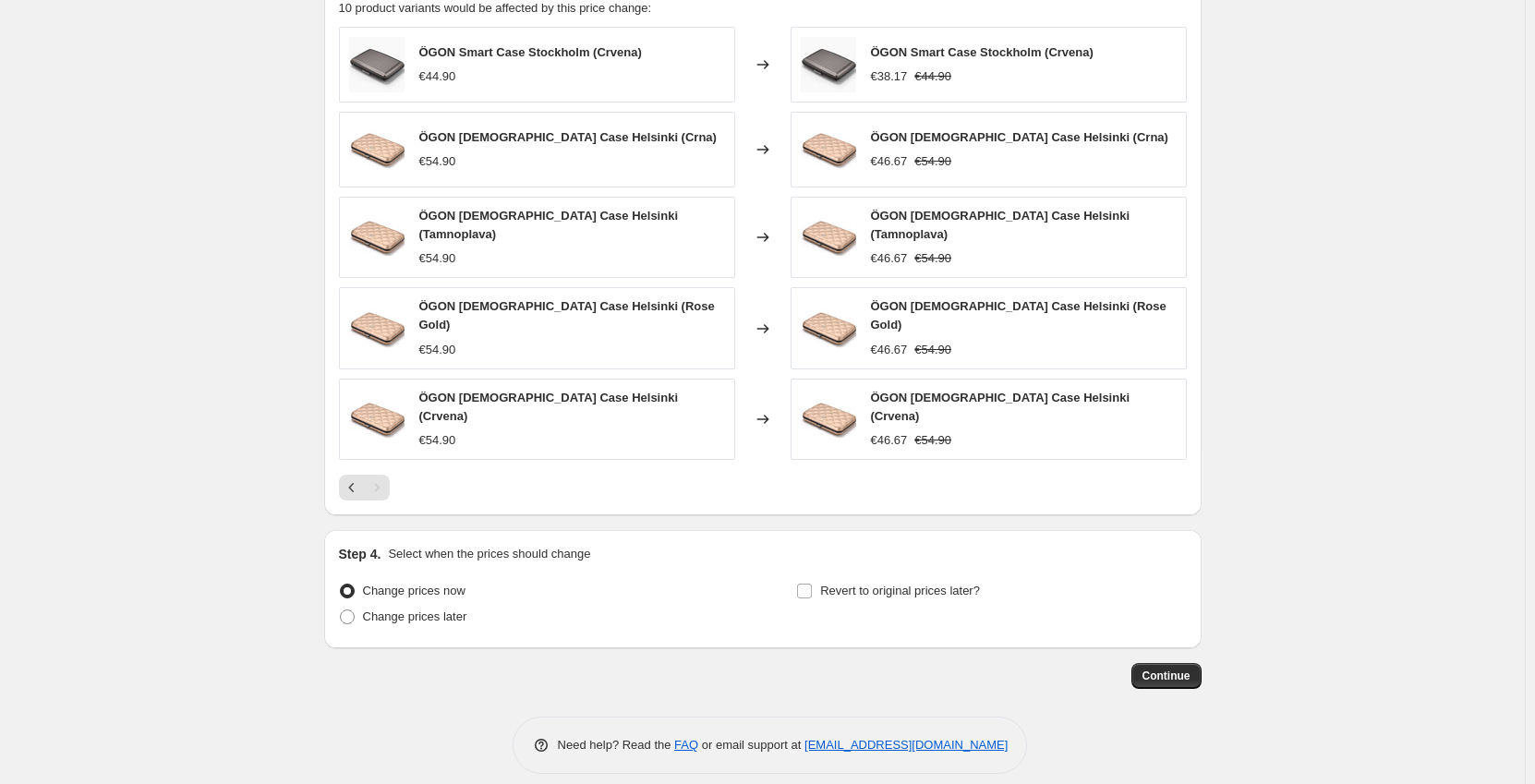
scroll to position [1119, 0]
click at [448, 609] on span "Change prices later" at bounding box center [415, 615] width 104 height 14
click at [341, 609] on input "Change prices later" at bounding box center [340, 609] width 1 height 1
radio input "true"
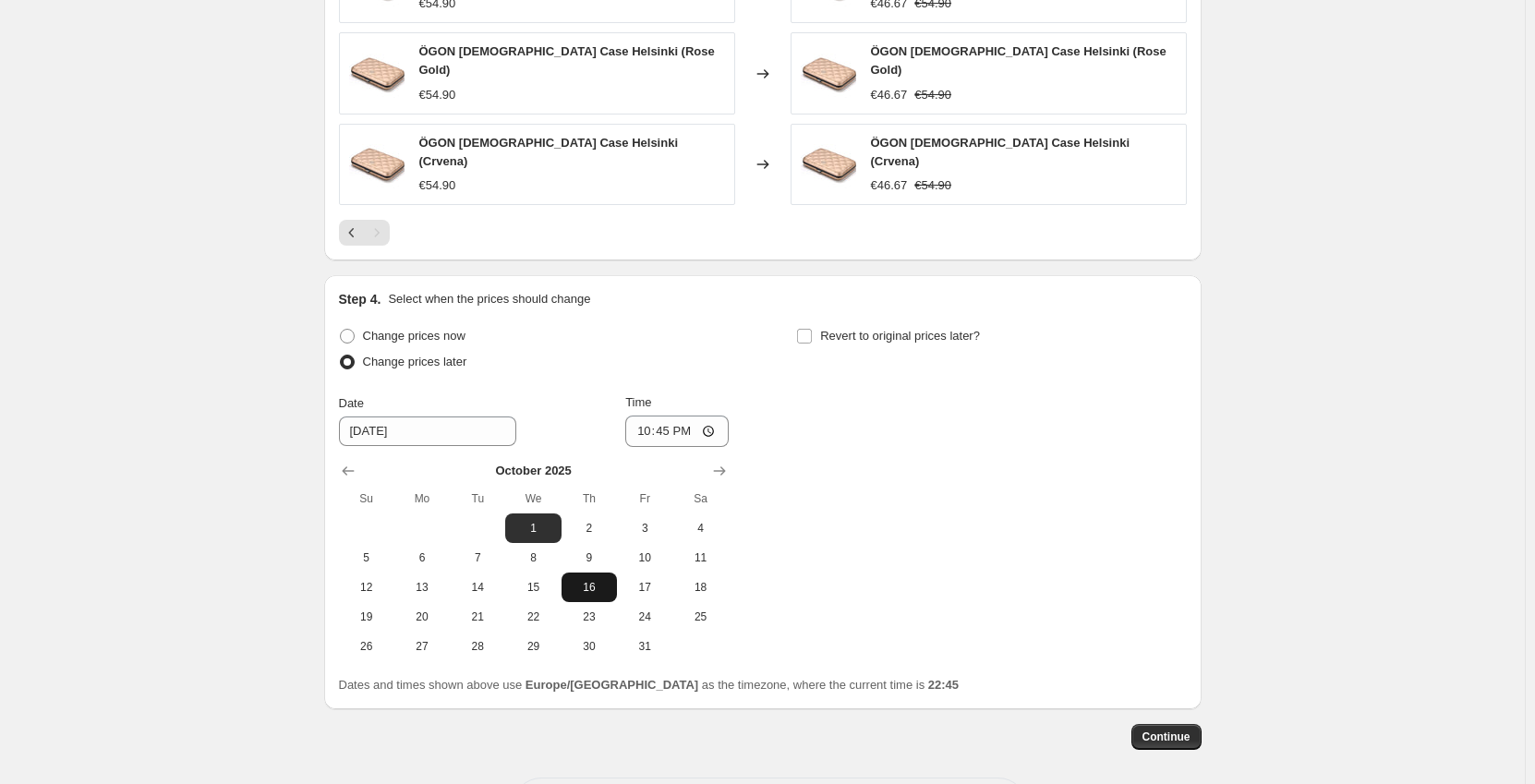
scroll to position [1435, 0]
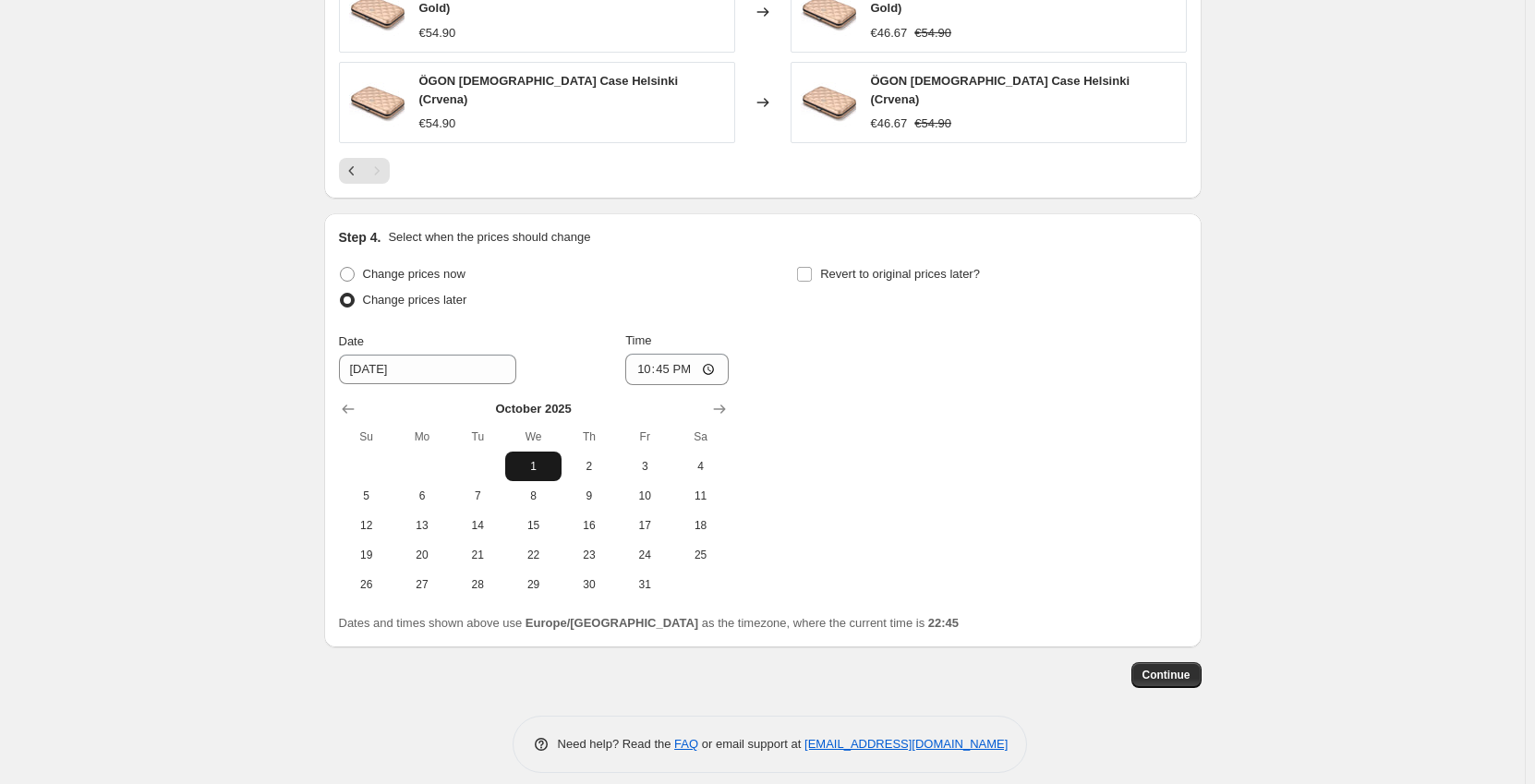
click at [529, 459] on span "1" at bounding box center [532, 467] width 41 height 15
click at [668, 355] on input "22:45" at bounding box center [676, 369] width 103 height 31
type input "00:01"
click at [805, 267] on input "Revert to original prices later?" at bounding box center [805, 275] width 15 height 15
checkbox input "true"
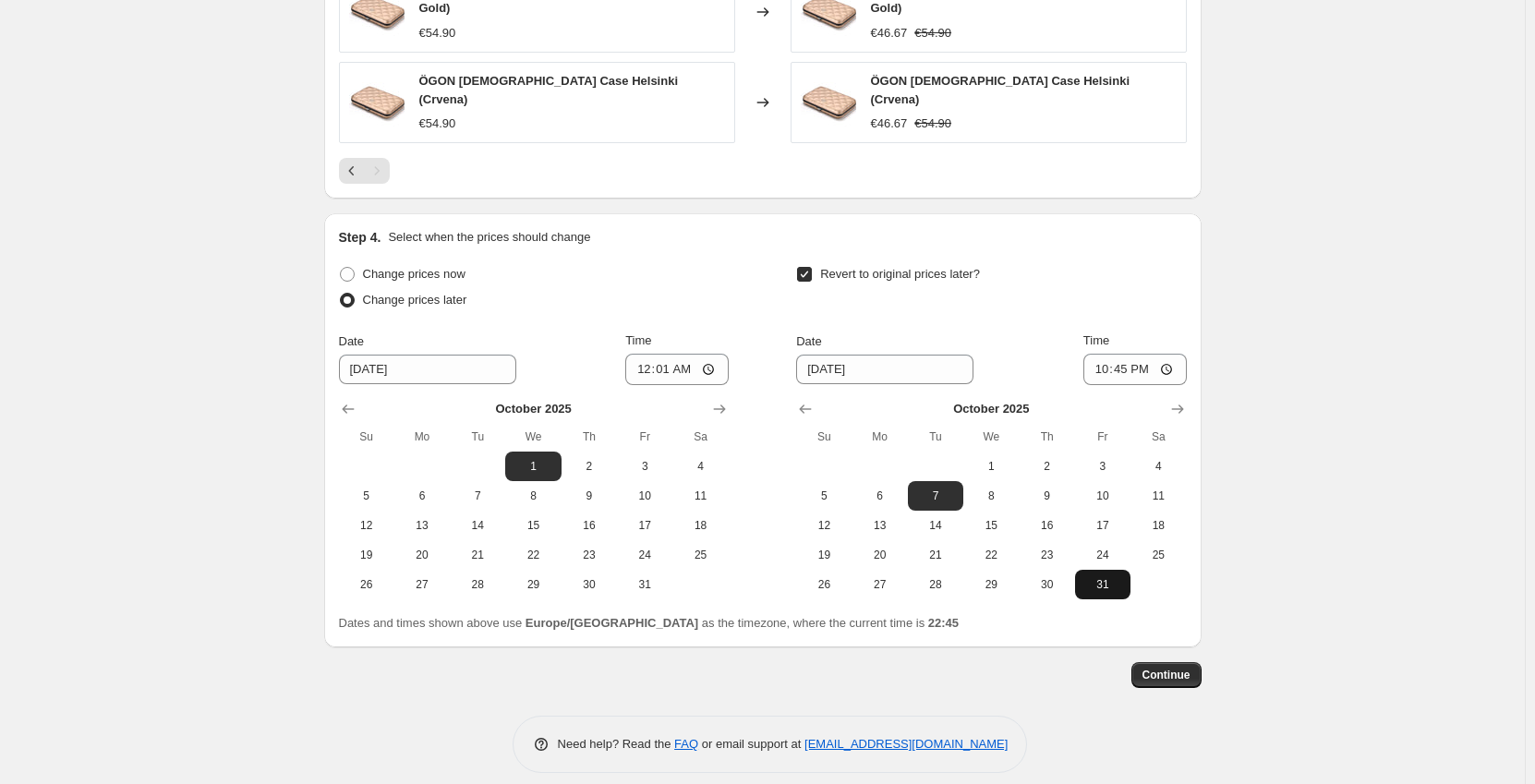
click at [1105, 578] on span "31" at bounding box center [1102, 585] width 41 height 15
type input "10/31/2025"
click at [1127, 356] on input "22:45" at bounding box center [1134, 369] width 103 height 31
type input "23:59"
click at [1168, 668] on span "Continue" at bounding box center [1166, 675] width 48 height 15
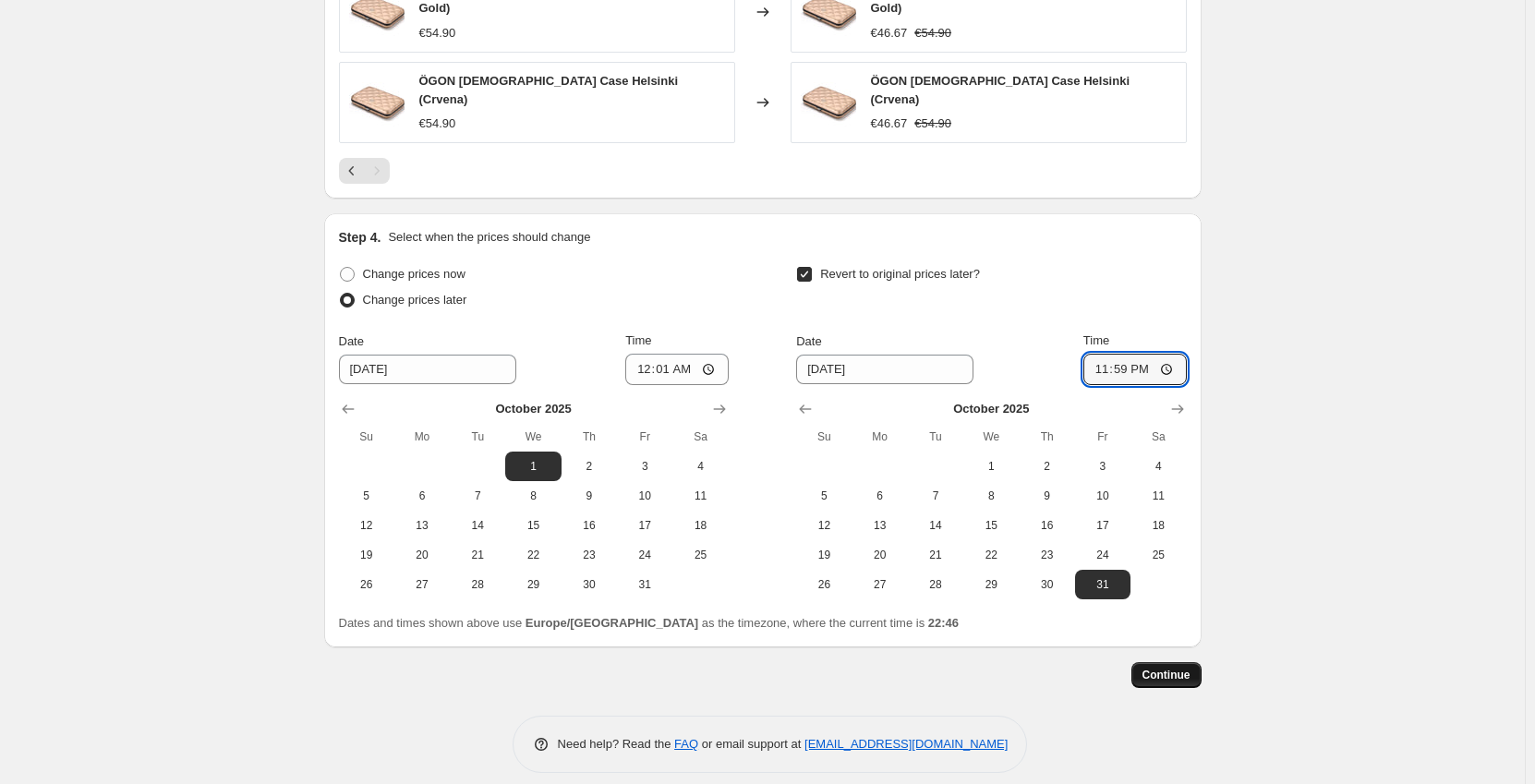
scroll to position [0, 0]
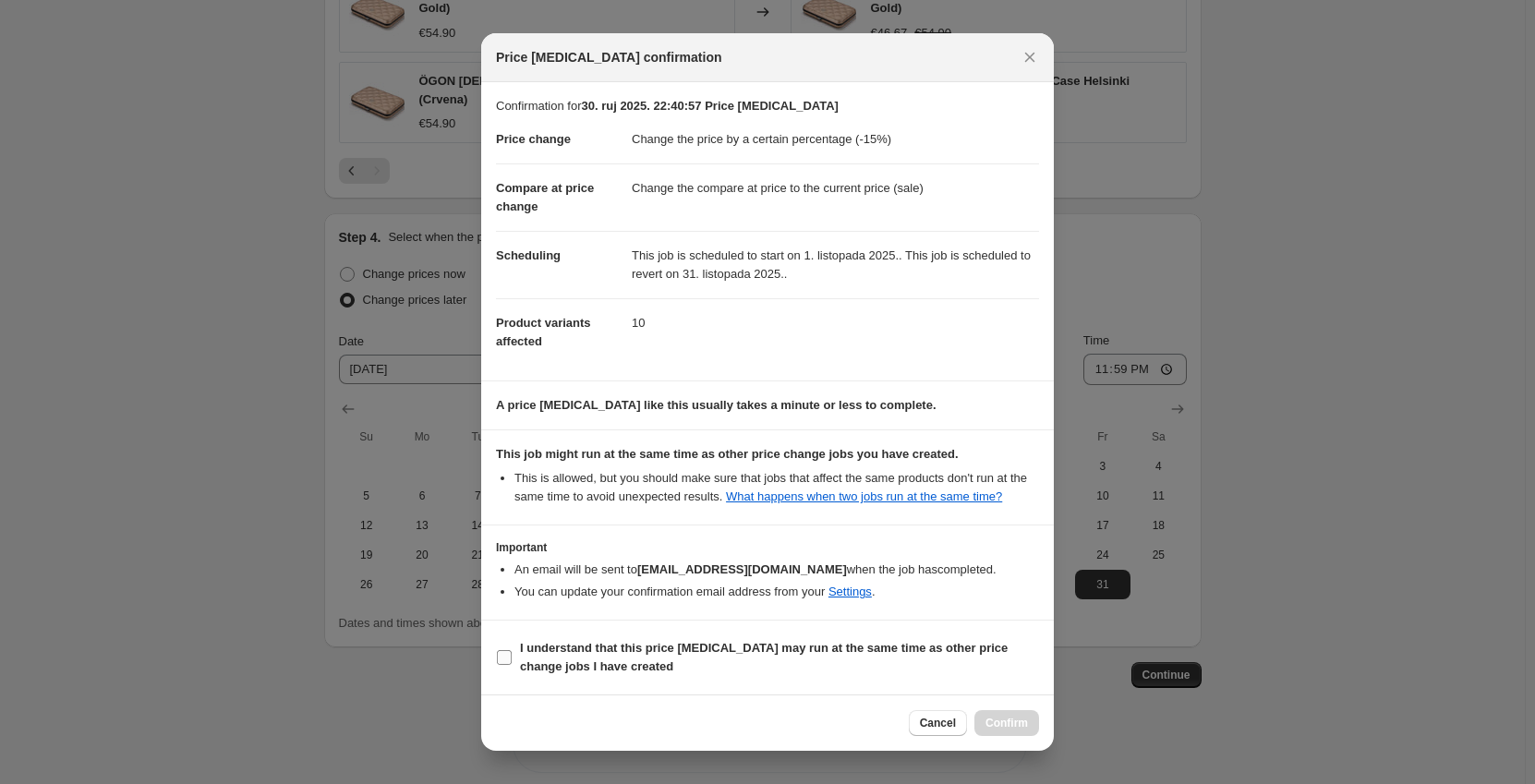
click at [507, 662] on input "I understand that this price change job may run at the same time as other price…" at bounding box center [505, 658] width 15 height 15
checkbox input "true"
click at [1009, 722] on span "Confirm" at bounding box center [1007, 723] width 43 height 15
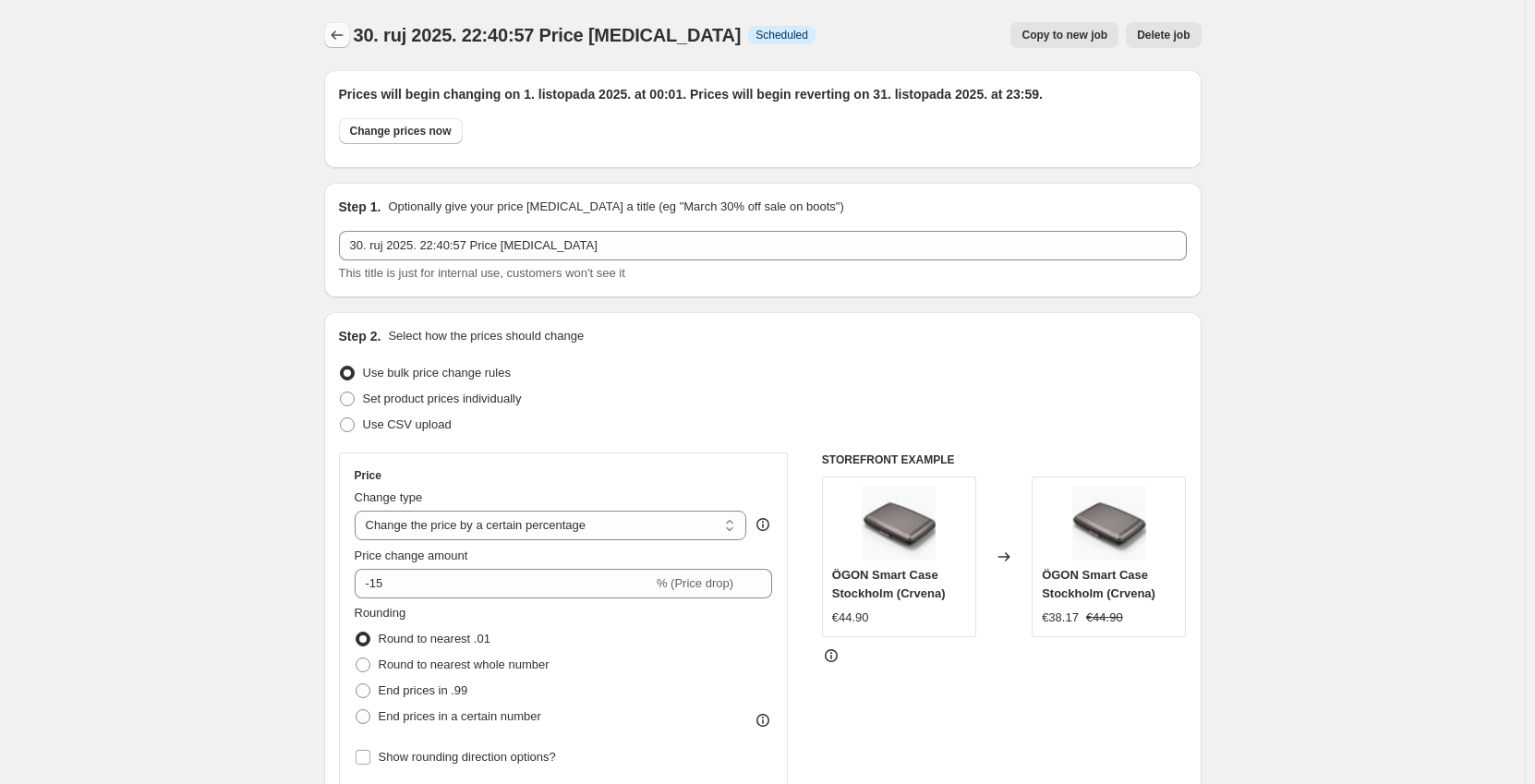
click at [338, 41] on icon "Price change jobs" at bounding box center [337, 35] width 19 height 19
